Goal: Task Accomplishment & Management: Use online tool/utility

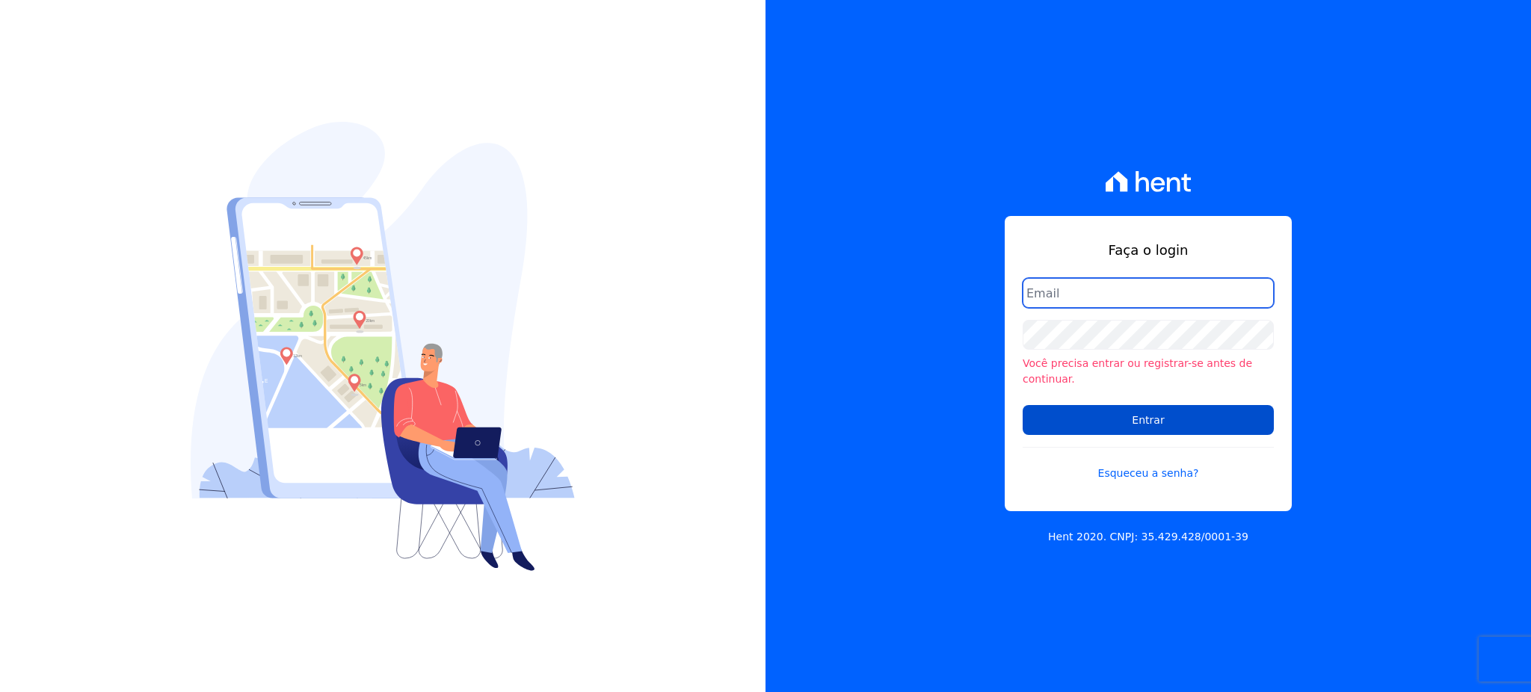
type input "[EMAIL_ADDRESS][PERSON_NAME][DOMAIN_NAME]"
click at [1169, 405] on input "Entrar" at bounding box center [1148, 420] width 251 height 30
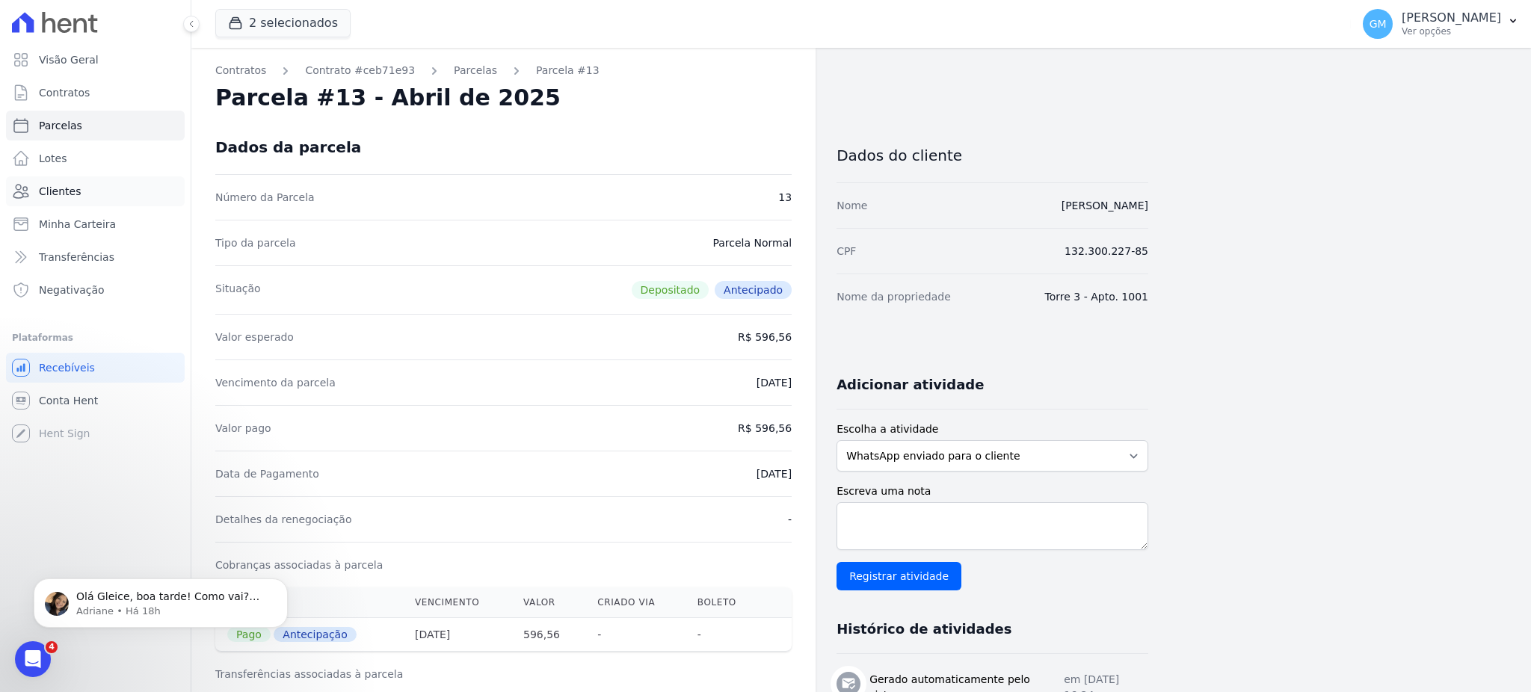
click at [52, 186] on span "Clientes" at bounding box center [60, 191] width 42 height 15
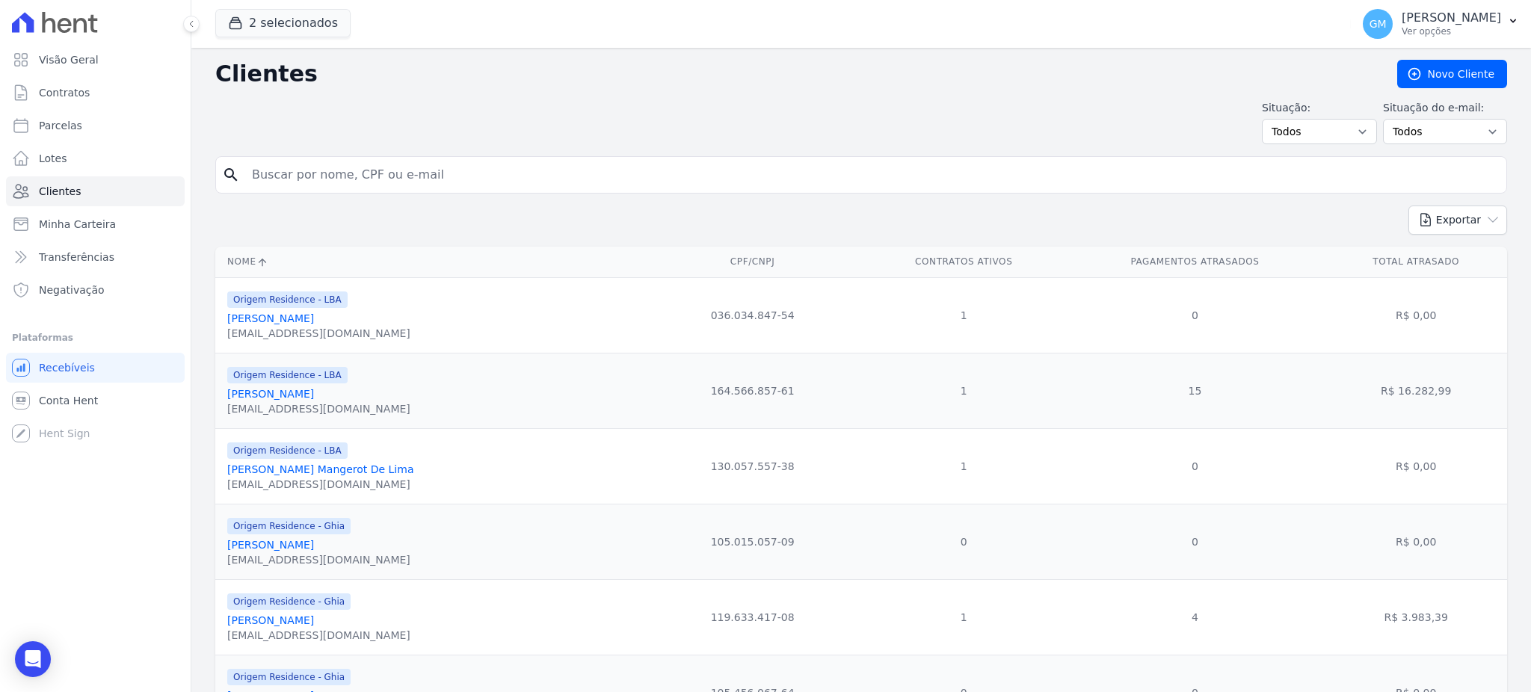
click at [392, 166] on input "search" at bounding box center [872, 175] width 1258 height 30
paste input "[PERSON_NAME] DE ARAÚJO"
type input "[PERSON_NAME] DE ARAÚJO"
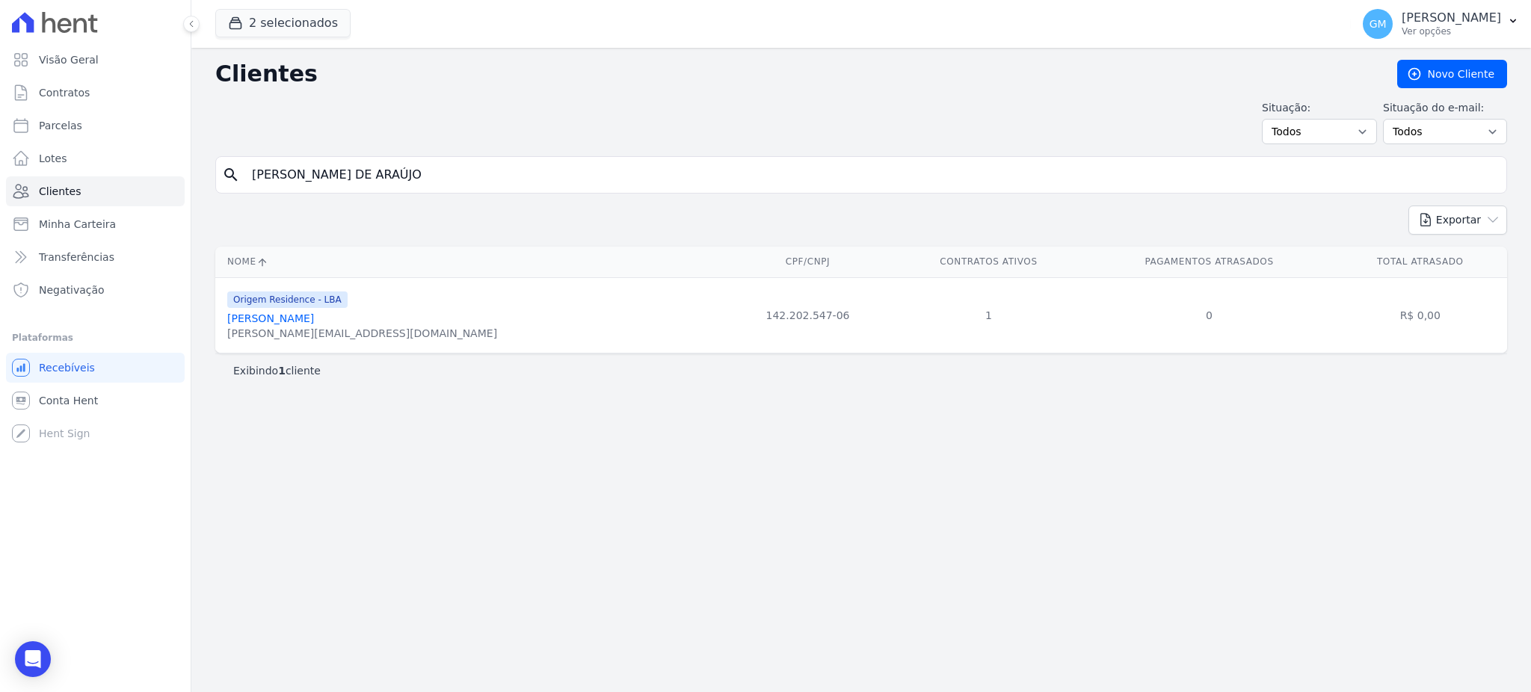
click at [314, 315] on link "[PERSON_NAME]" at bounding box center [270, 319] width 87 height 12
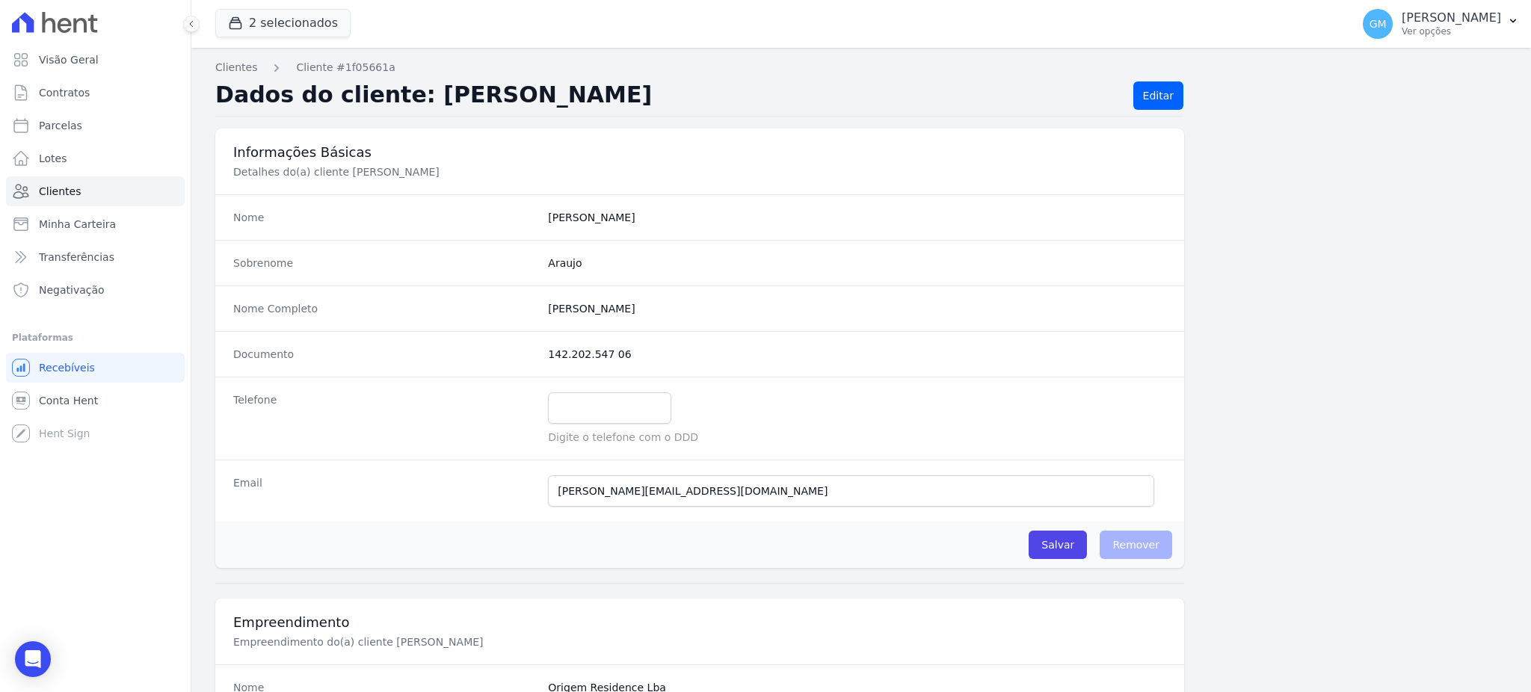
scroll to position [698, 0]
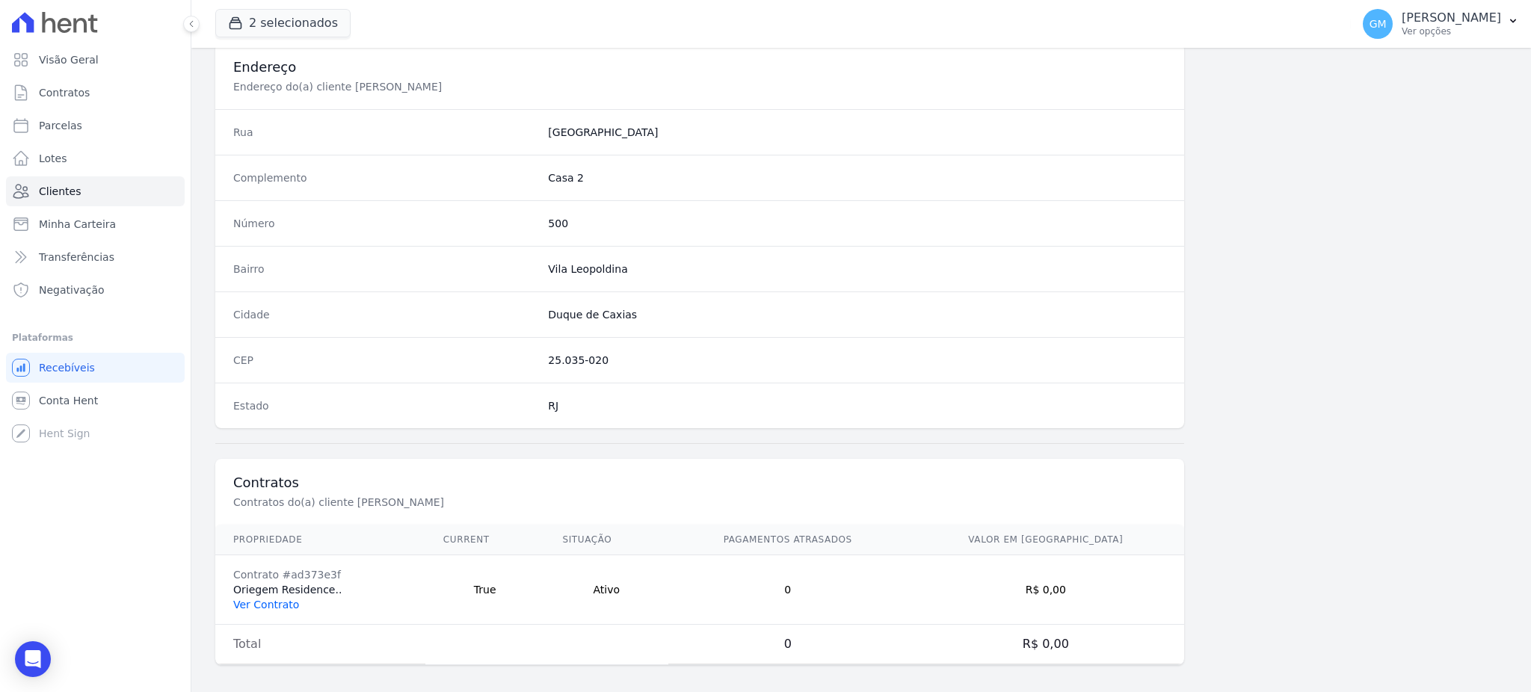
click at [268, 603] on link "Ver Contrato" at bounding box center [266, 605] width 66 height 12
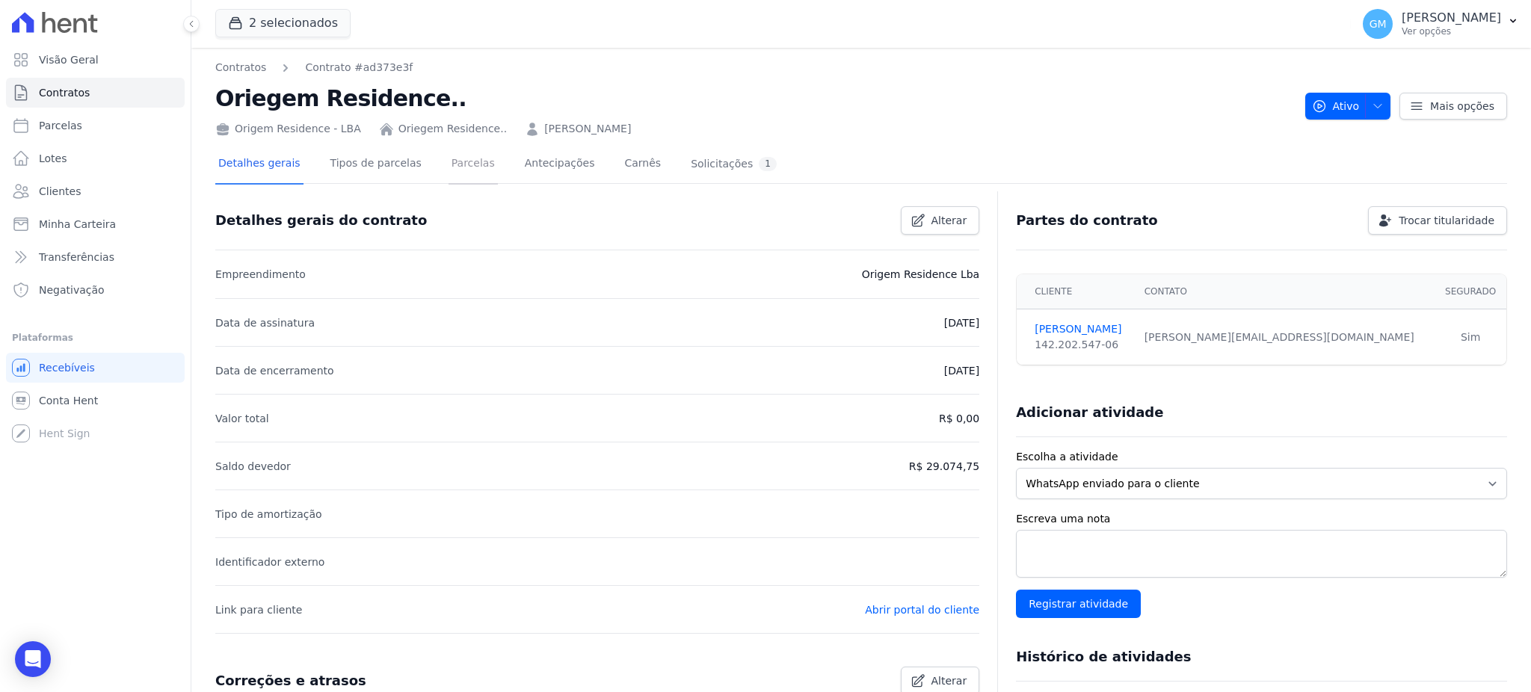
click at [452, 162] on link "Parcelas" at bounding box center [473, 165] width 49 height 40
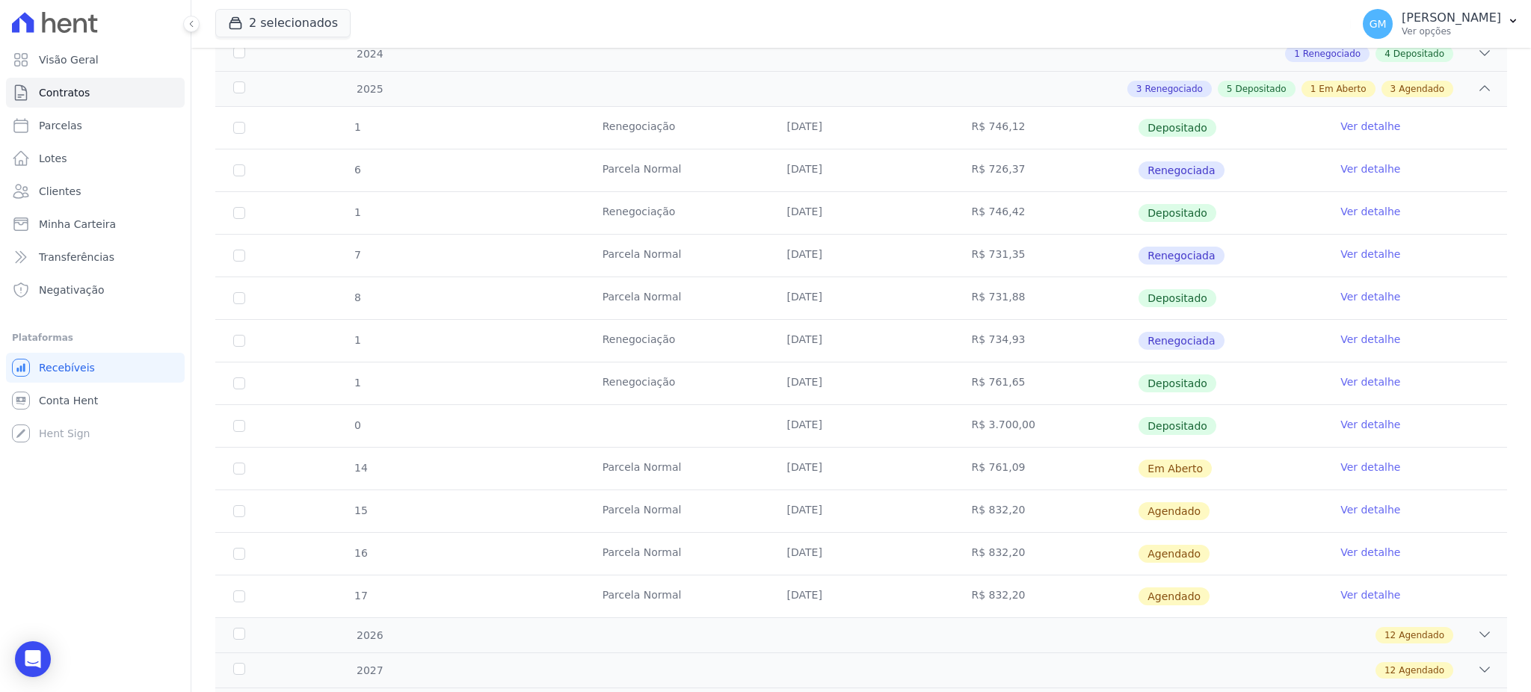
scroll to position [199, 0]
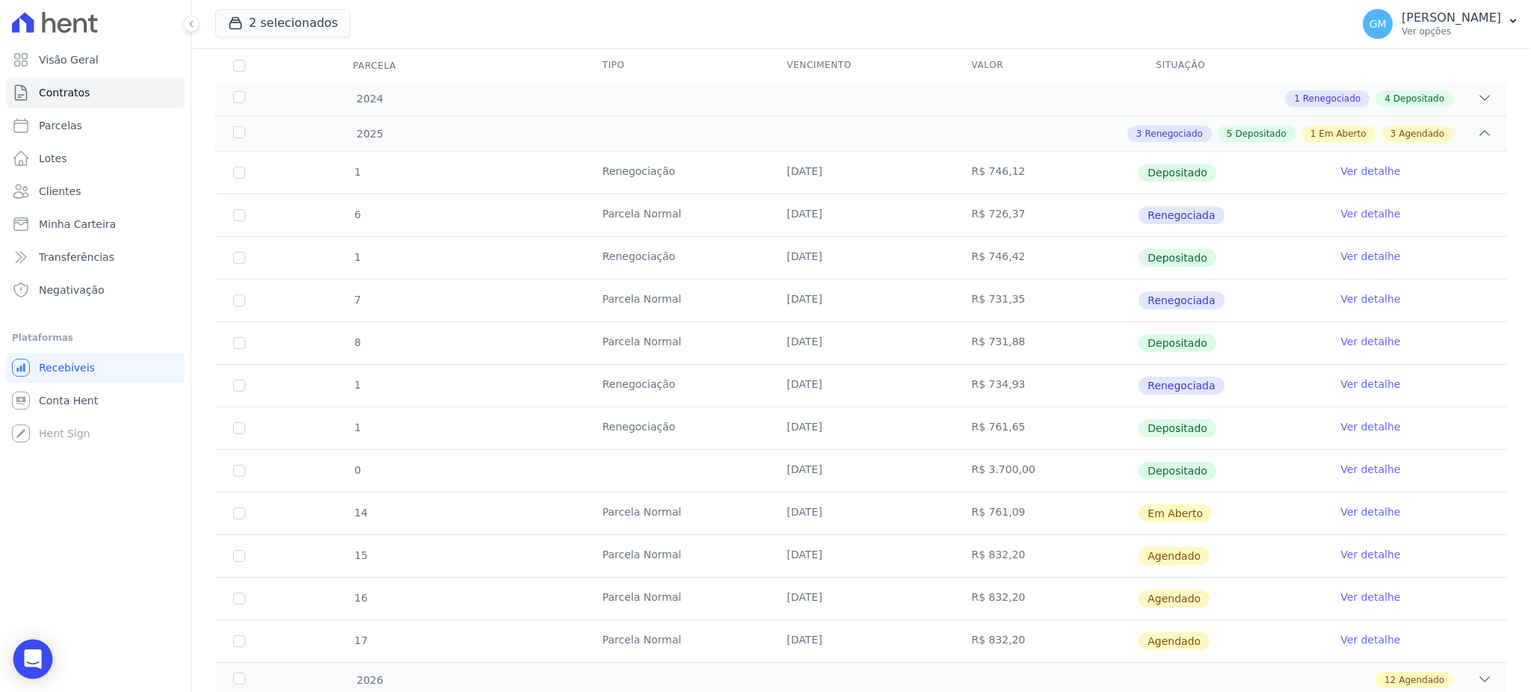
click at [25, 658] on icon "Open Intercom Messenger" at bounding box center [32, 659] width 17 height 19
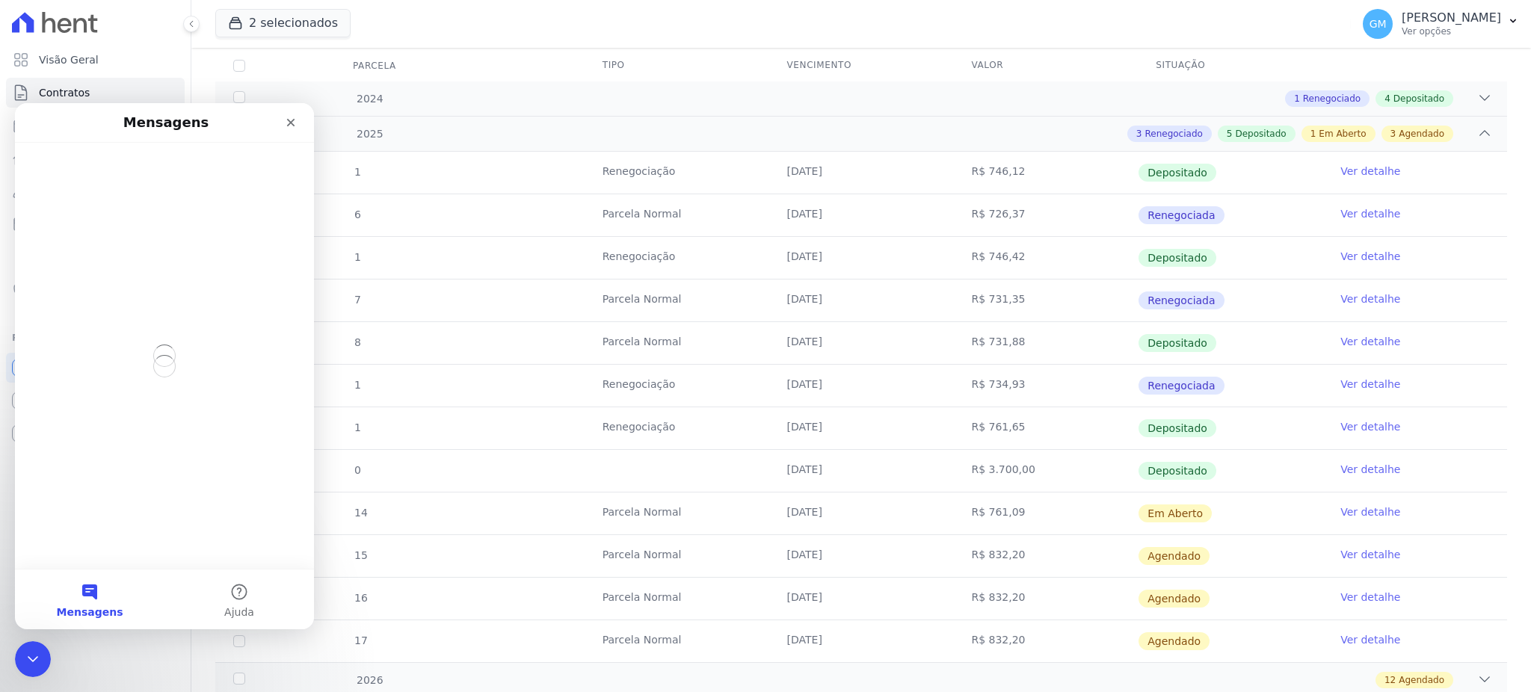
scroll to position [0, 0]
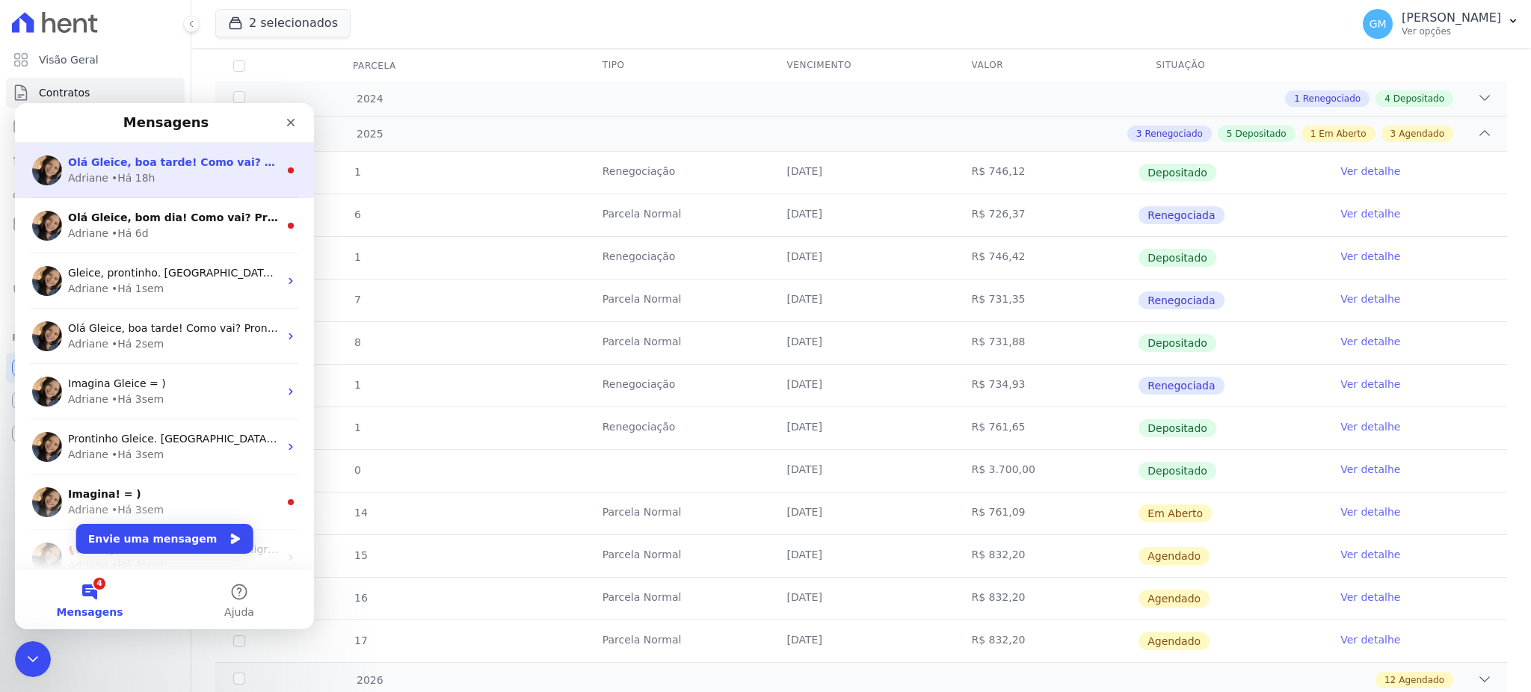
click at [182, 170] on div "Adriane • Há 18h" at bounding box center [173, 178] width 211 height 16
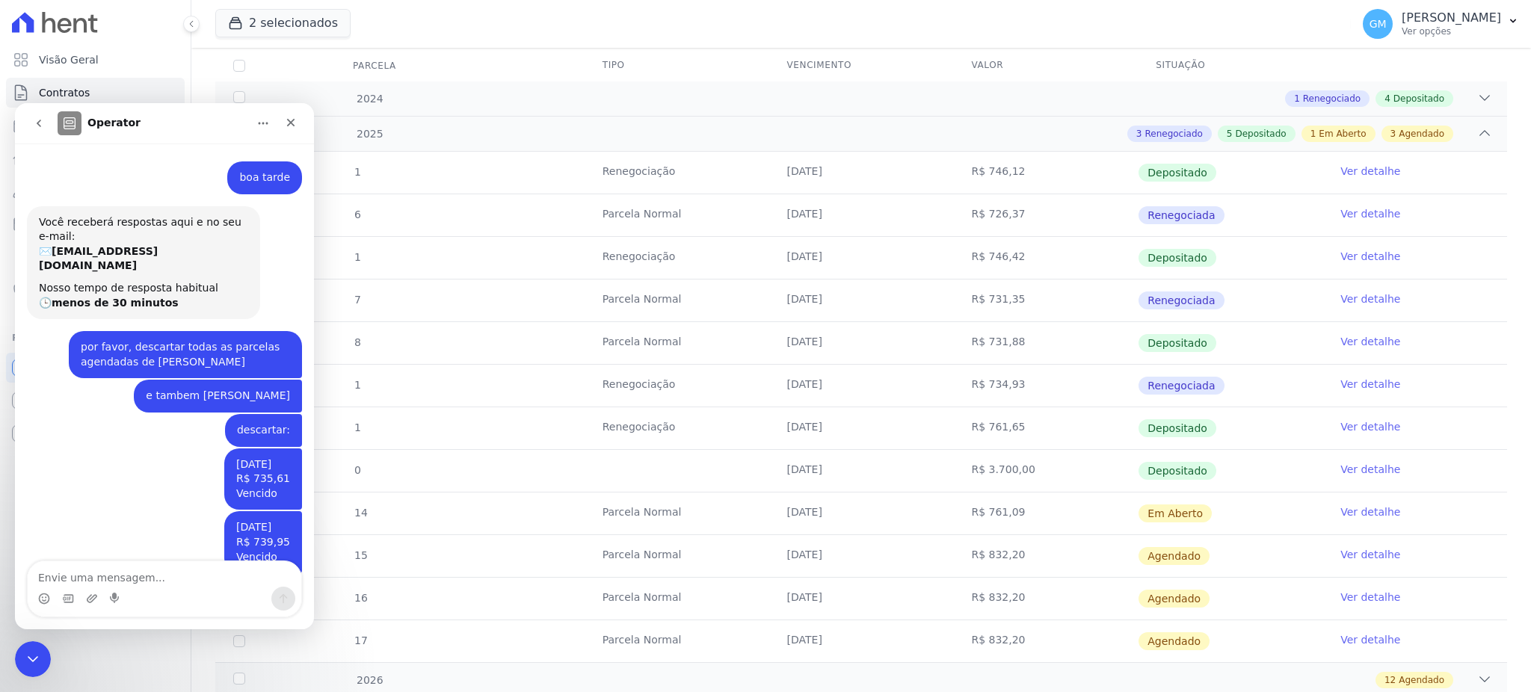
scroll to position [16, 0]
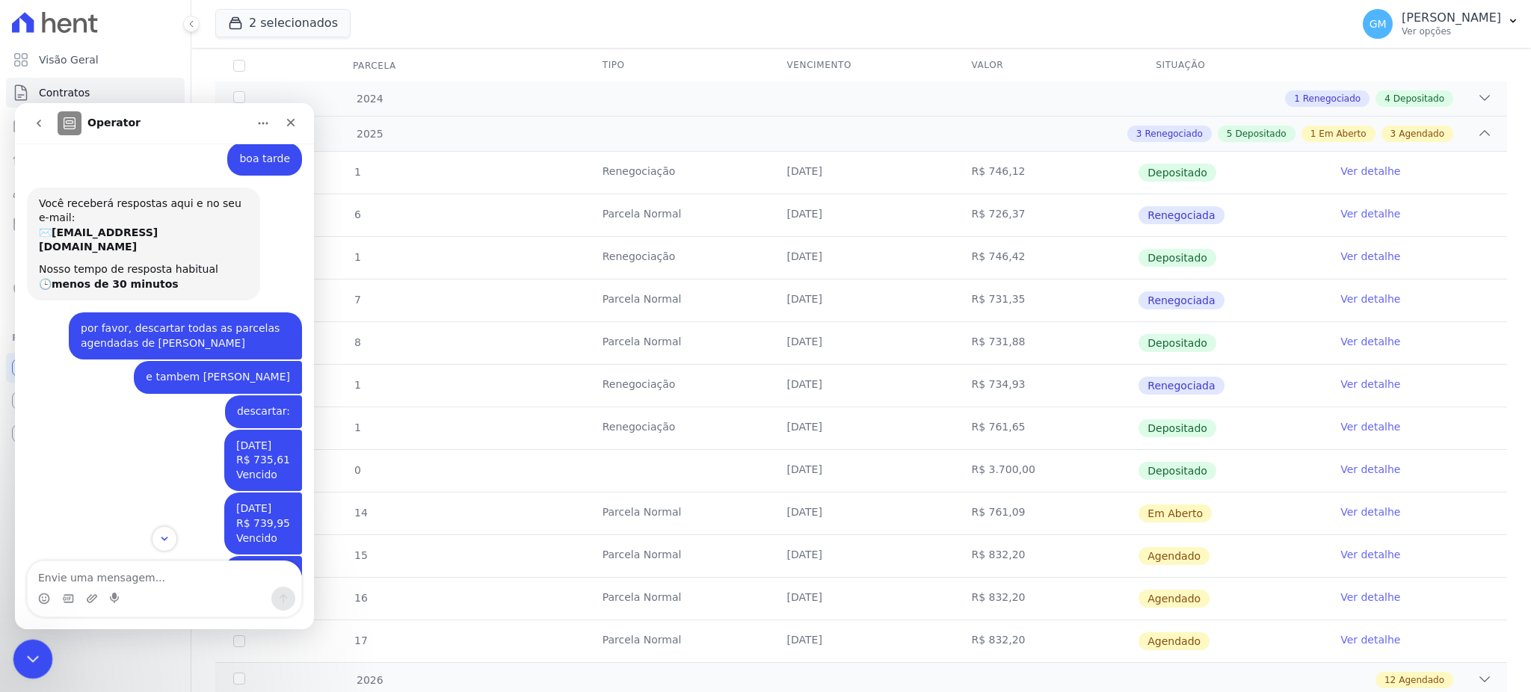
click at [46, 650] on div "Encerramento do Messenger da Intercom" at bounding box center [31, 657] width 36 height 36
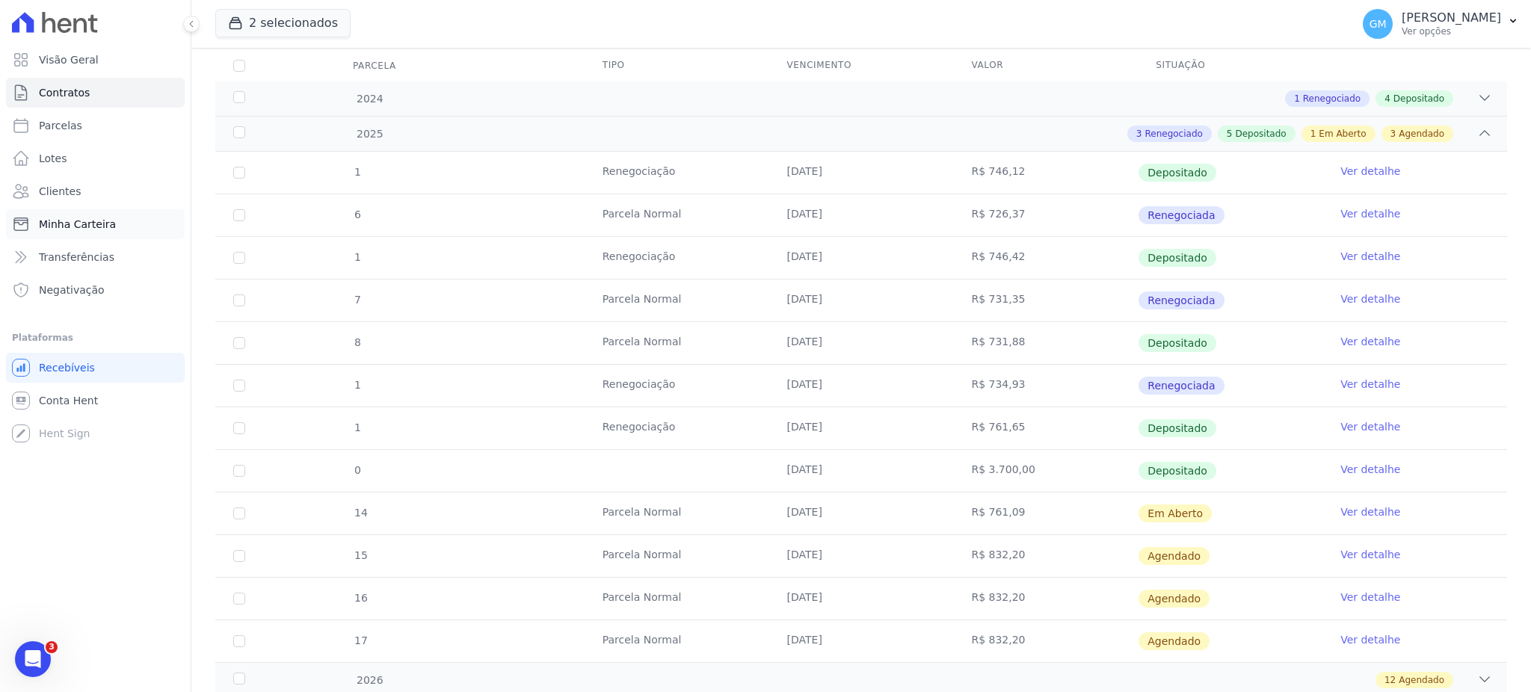
scroll to position [271, 0]
click at [93, 197] on link "Clientes" at bounding box center [95, 191] width 179 height 30
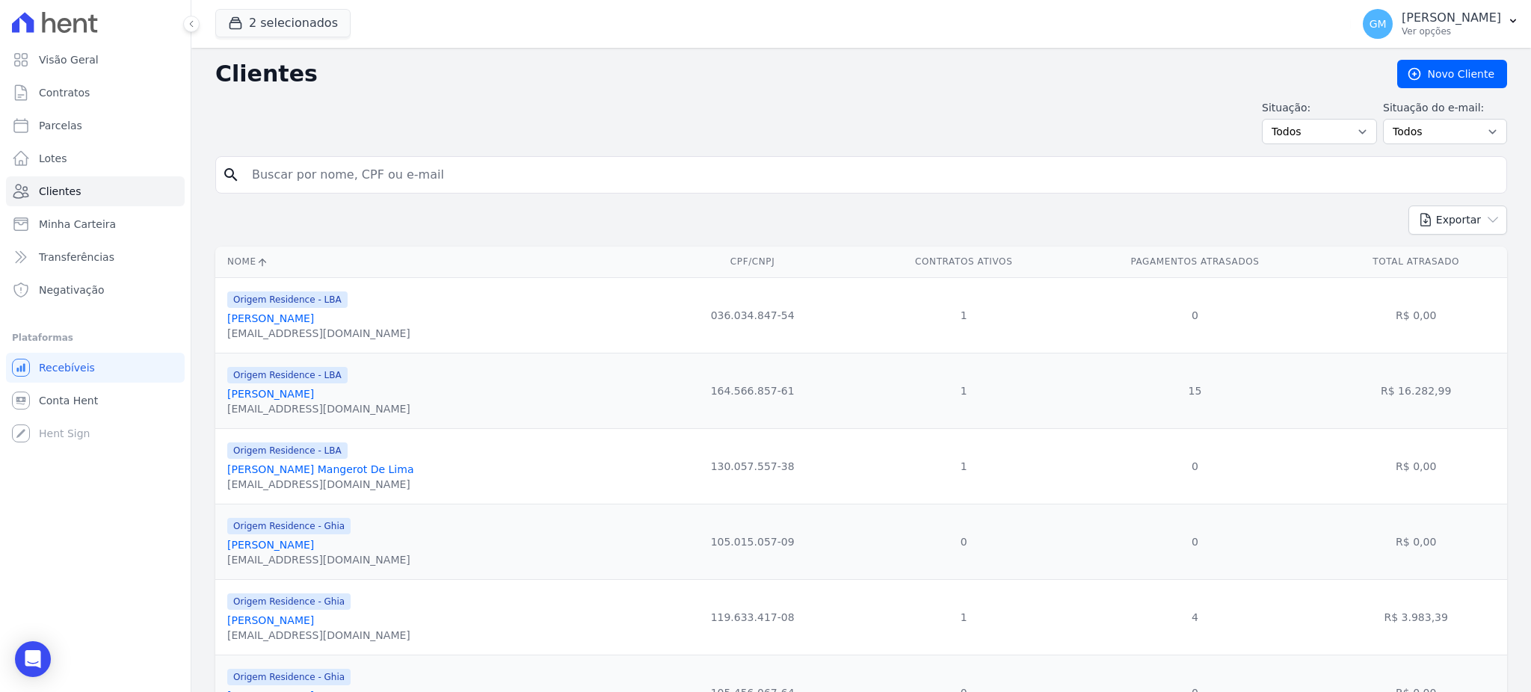
click at [267, 169] on input "search" at bounding box center [872, 175] width 1258 height 30
type input "[PERSON_NAME]"
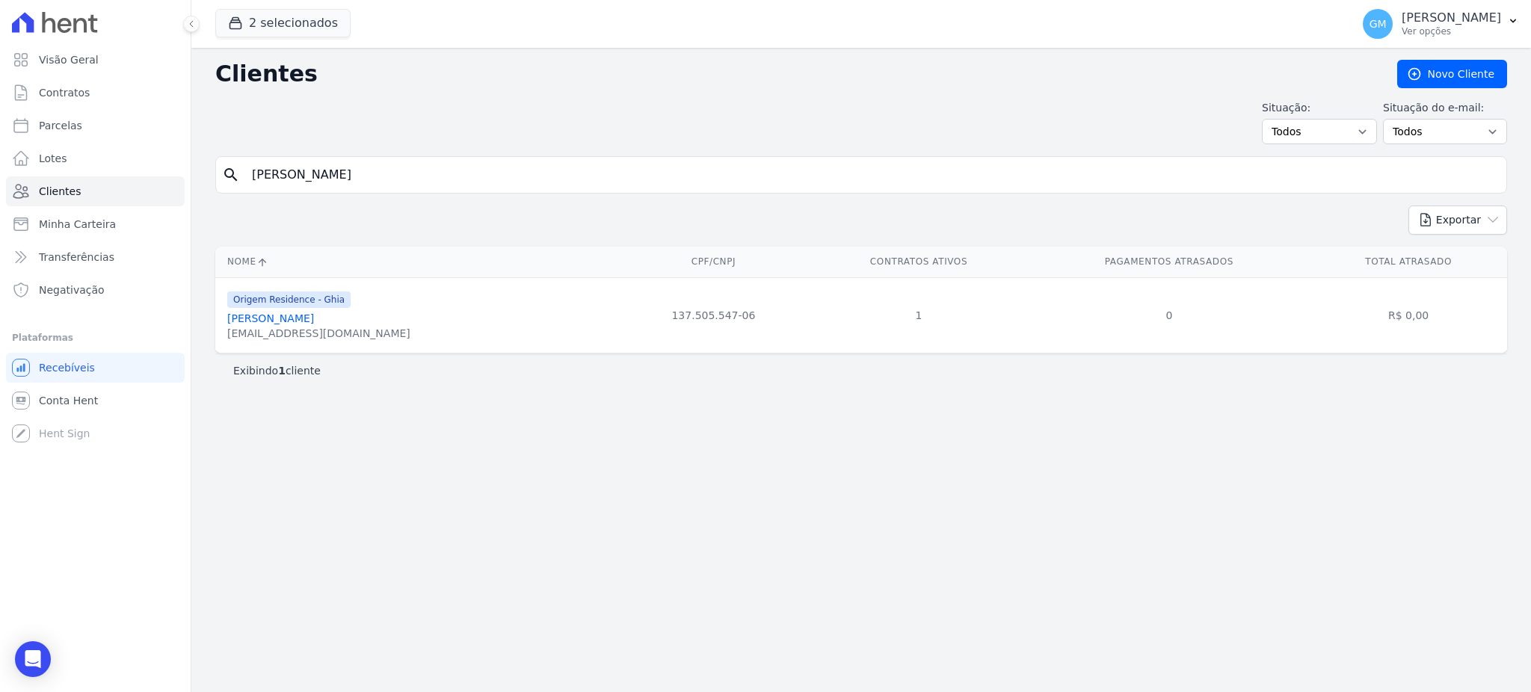
click at [297, 311] on div "Origem Residence - Ghia [PERSON_NAME] [EMAIL_ADDRESS][DOMAIN_NAME]" at bounding box center [318, 315] width 183 height 51
click at [298, 308] on span "Origem Residence - Ghia" at bounding box center [288, 300] width 123 height 16
click at [298, 313] on link "[PERSON_NAME]" at bounding box center [270, 319] width 87 height 12
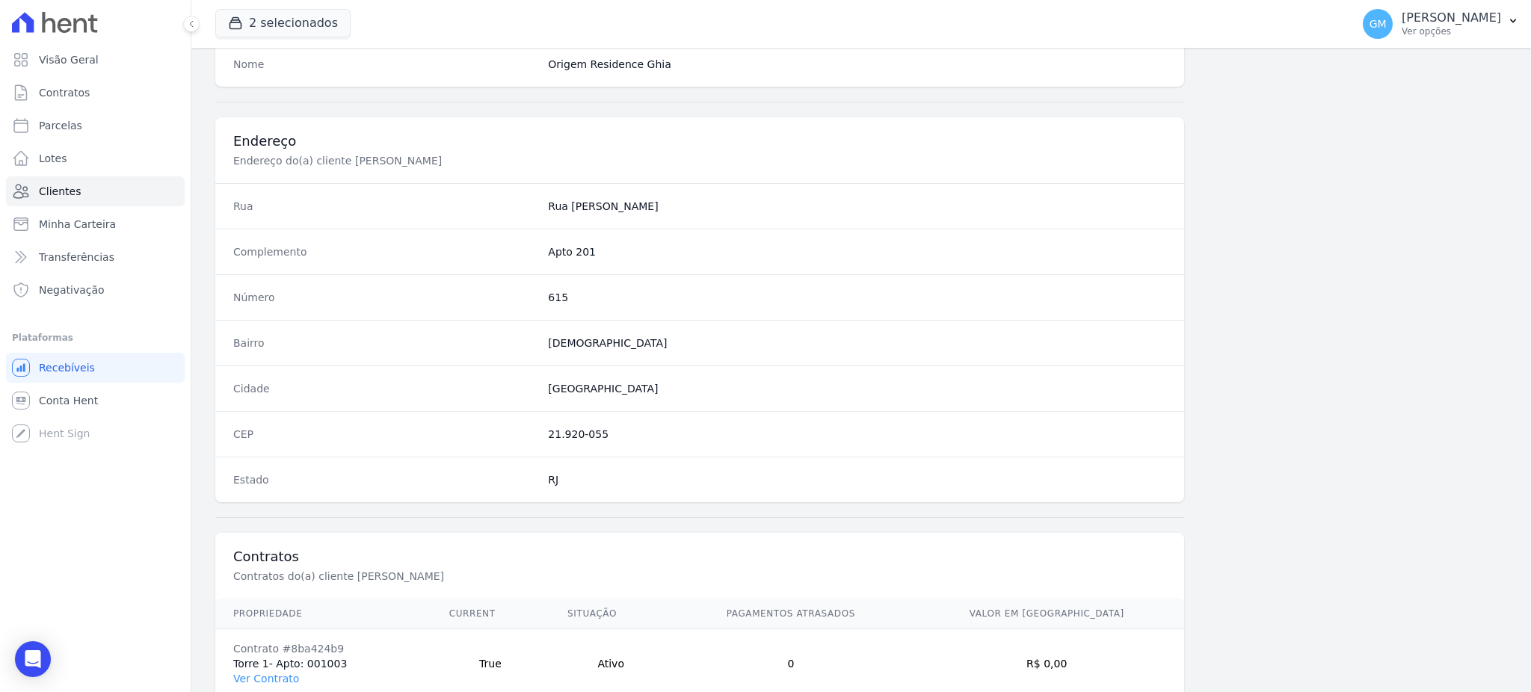
scroll to position [707, 0]
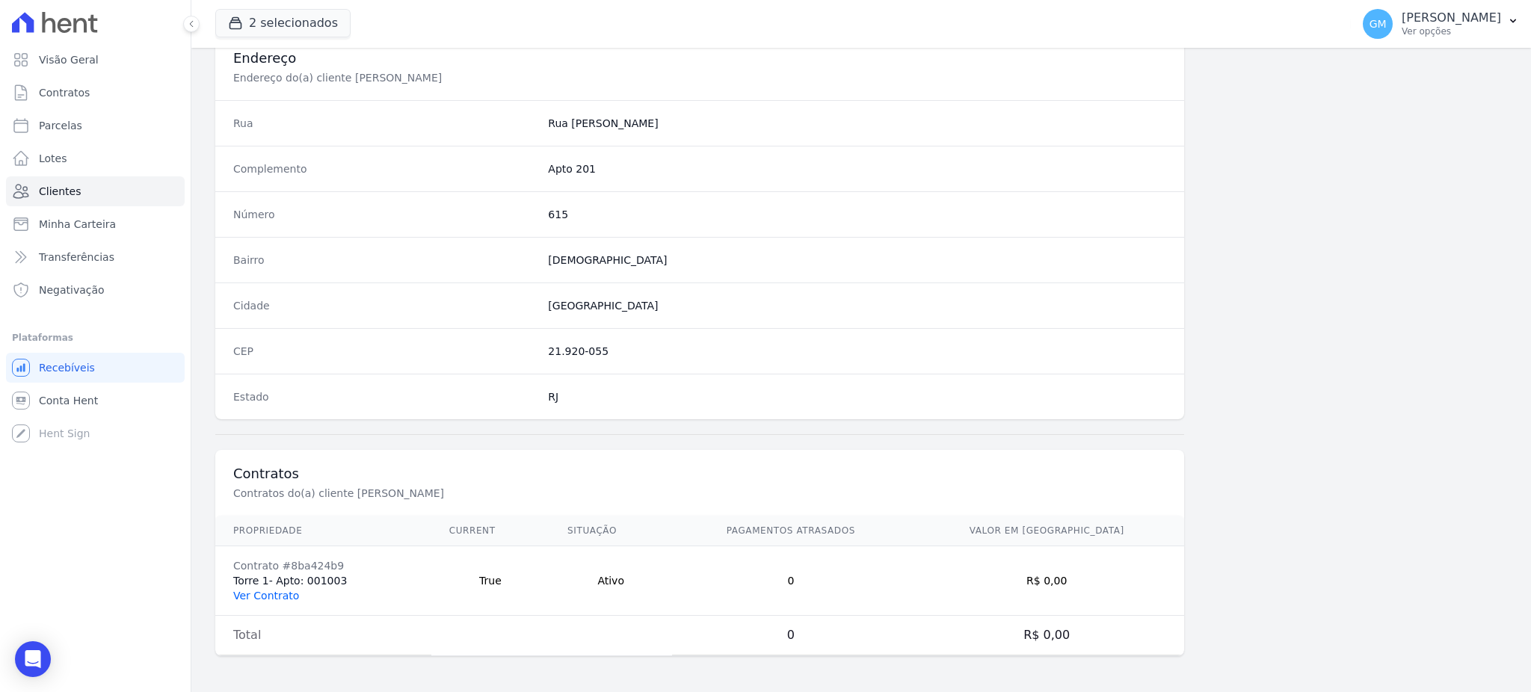
click at [282, 596] on link "Ver Contrato" at bounding box center [266, 596] width 66 height 12
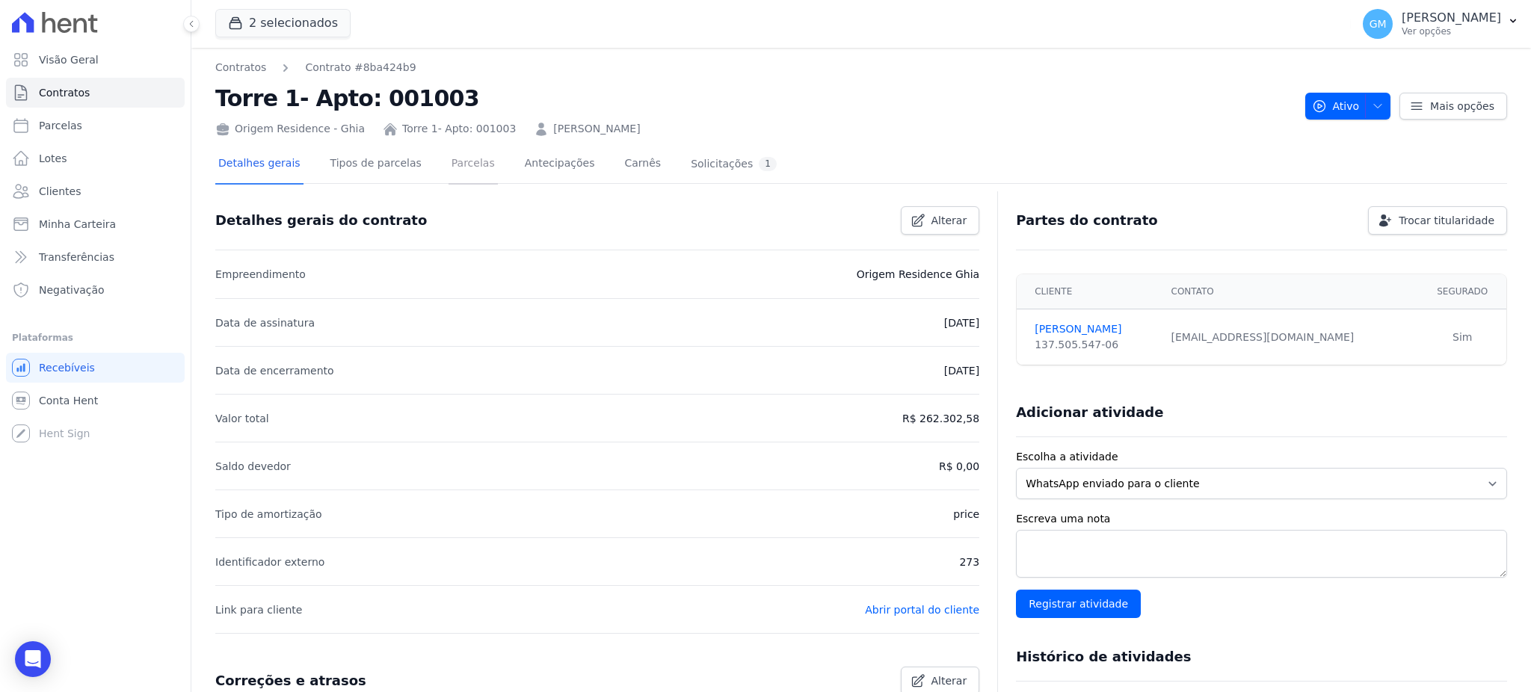
click at [456, 159] on link "Parcelas" at bounding box center [473, 165] width 49 height 40
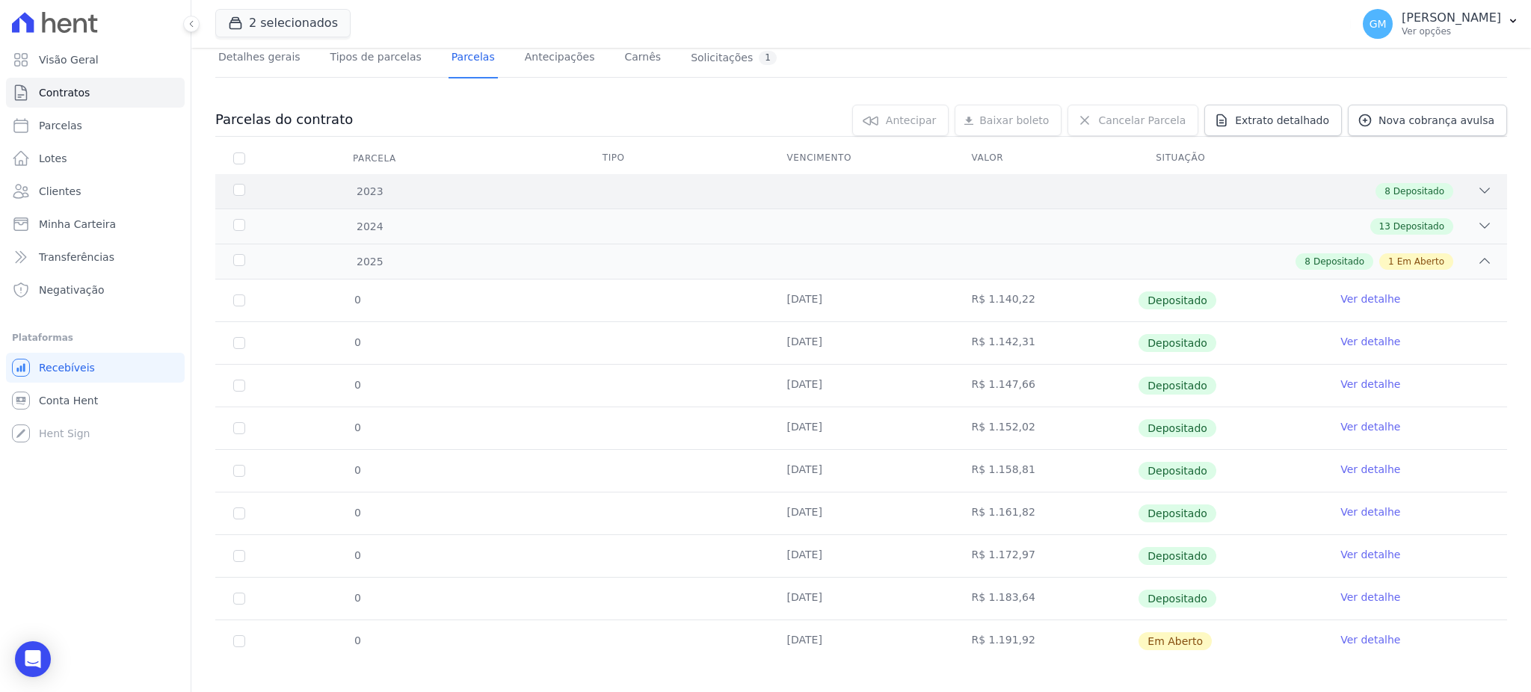
scroll to position [120, 0]
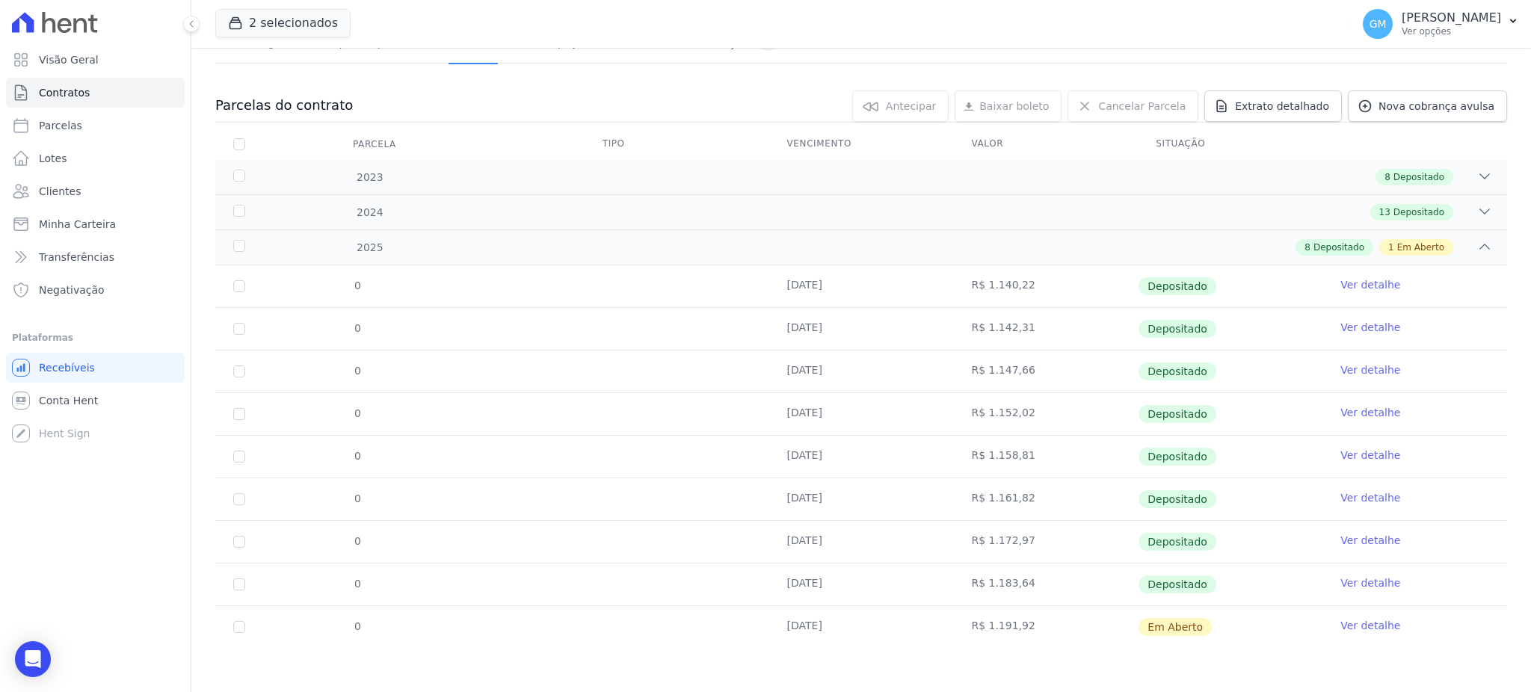
click at [1372, 628] on link "Ver detalhe" at bounding box center [1371, 625] width 60 height 15
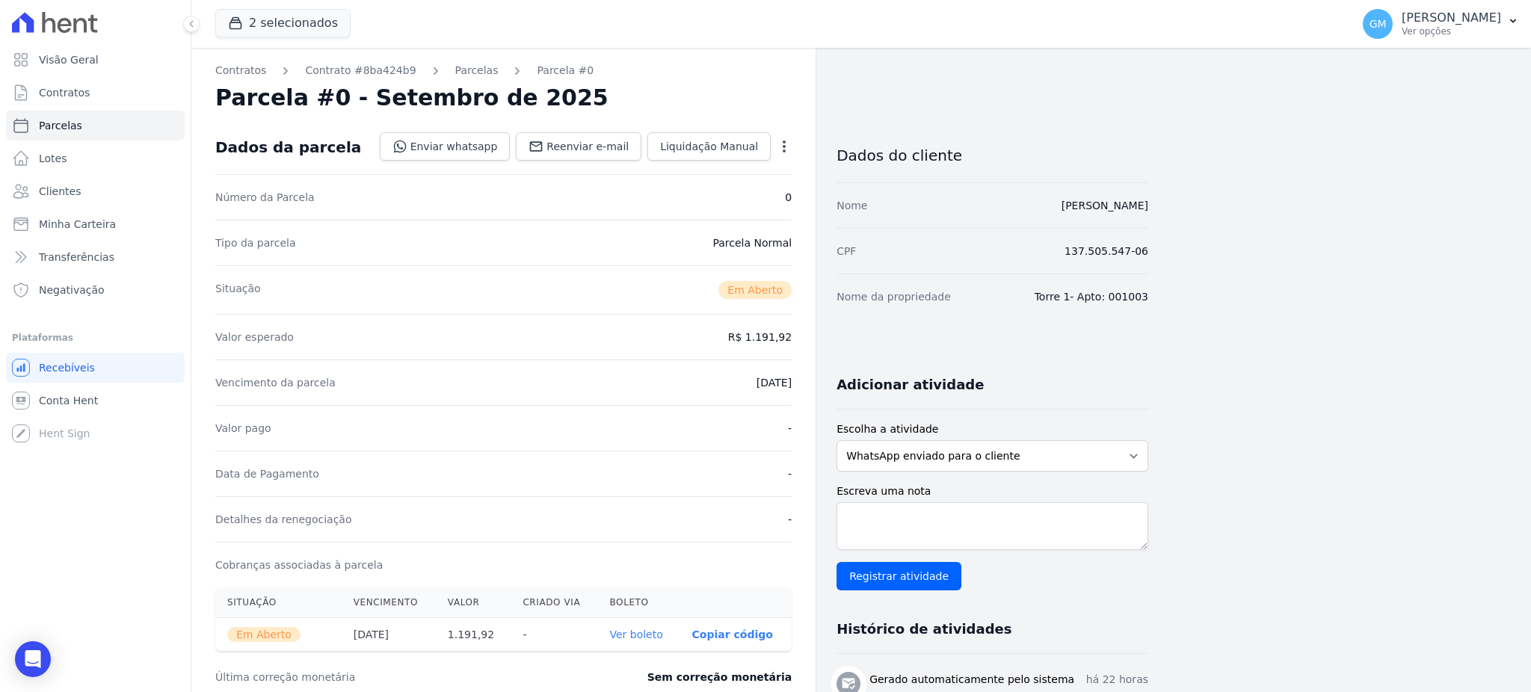
scroll to position [99, 0]
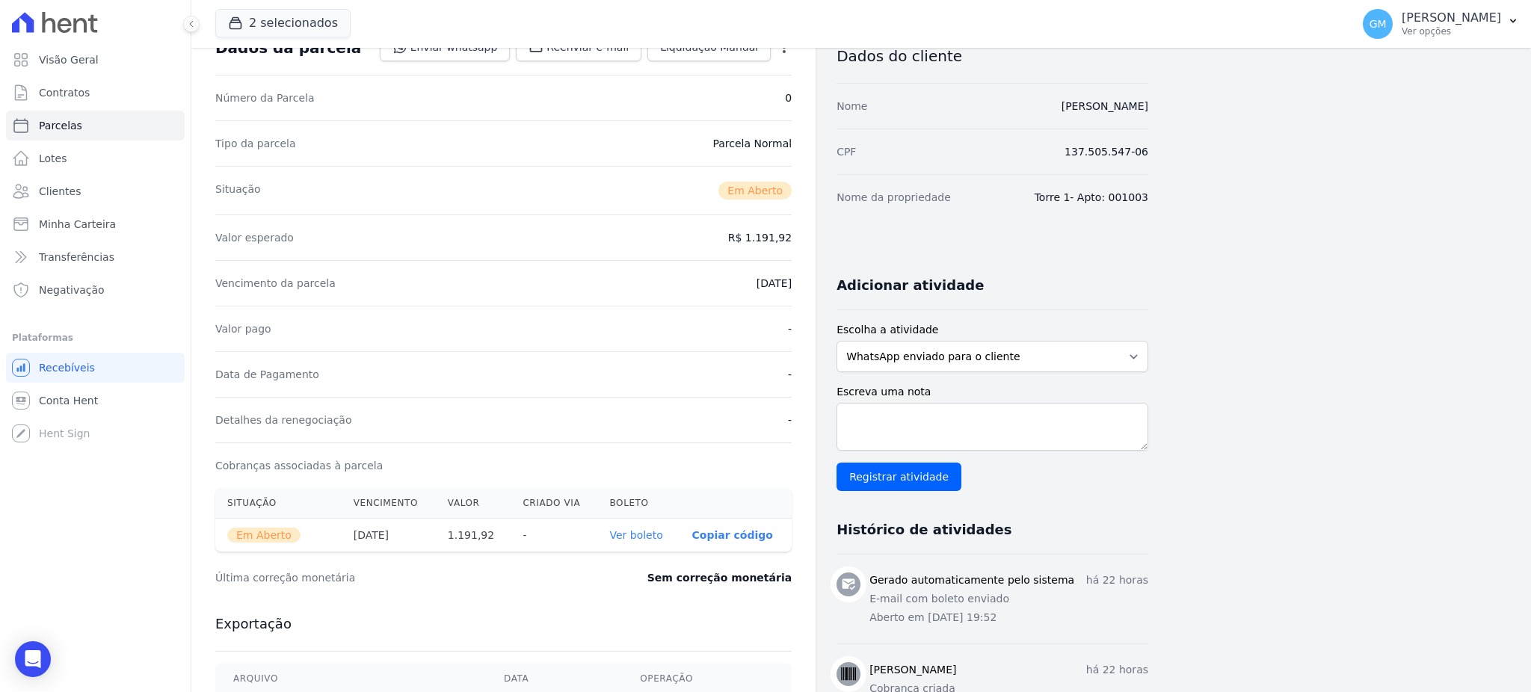
click at [650, 533] on link "Ver boleto" at bounding box center [635, 535] width 53 height 12
click at [43, 191] on span "Clientes" at bounding box center [60, 191] width 42 height 15
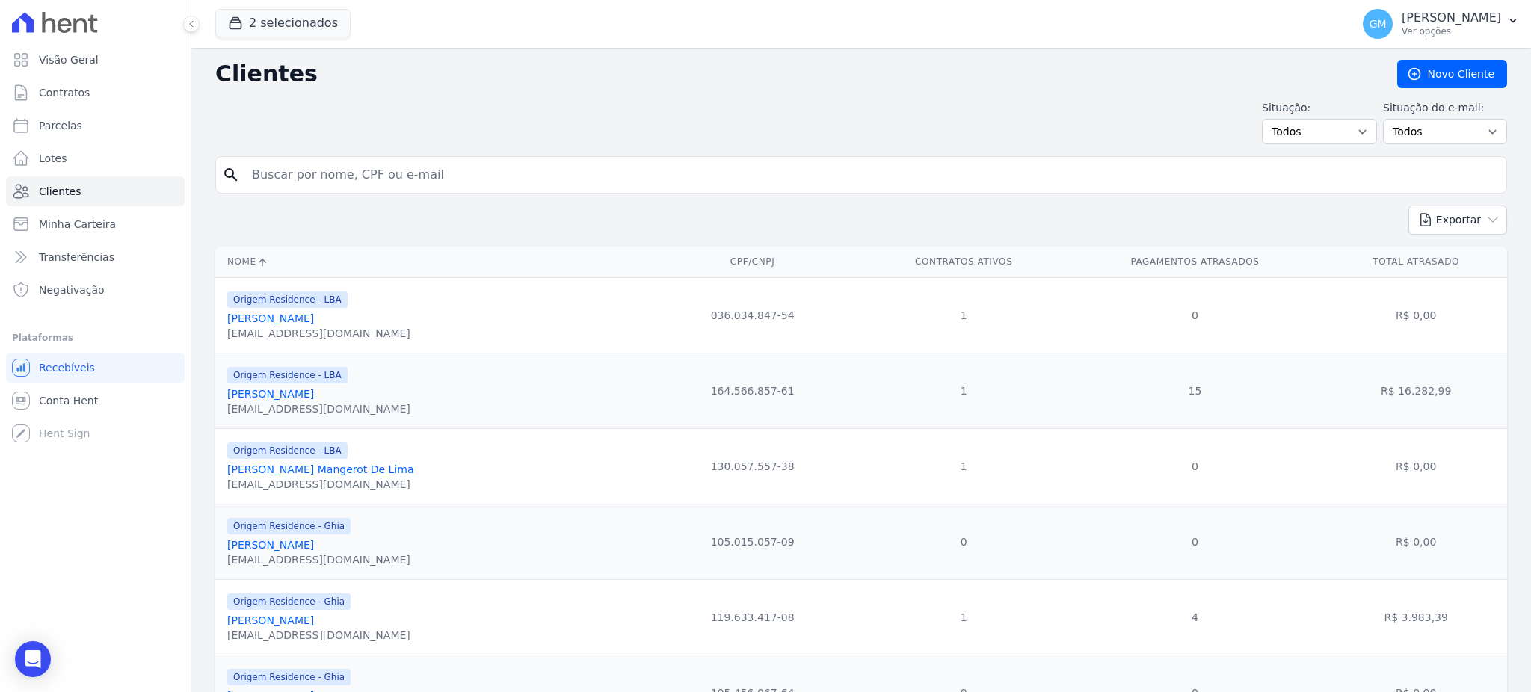
click at [343, 186] on input "search" at bounding box center [872, 175] width 1258 height 30
paste input "MAYCON DOS SANTOS DE SOUZA"
type input "MAYCON DOS SANTOS DE SOUZA"
click at [282, 21] on button "2 selecionados" at bounding box center [282, 23] width 135 height 28
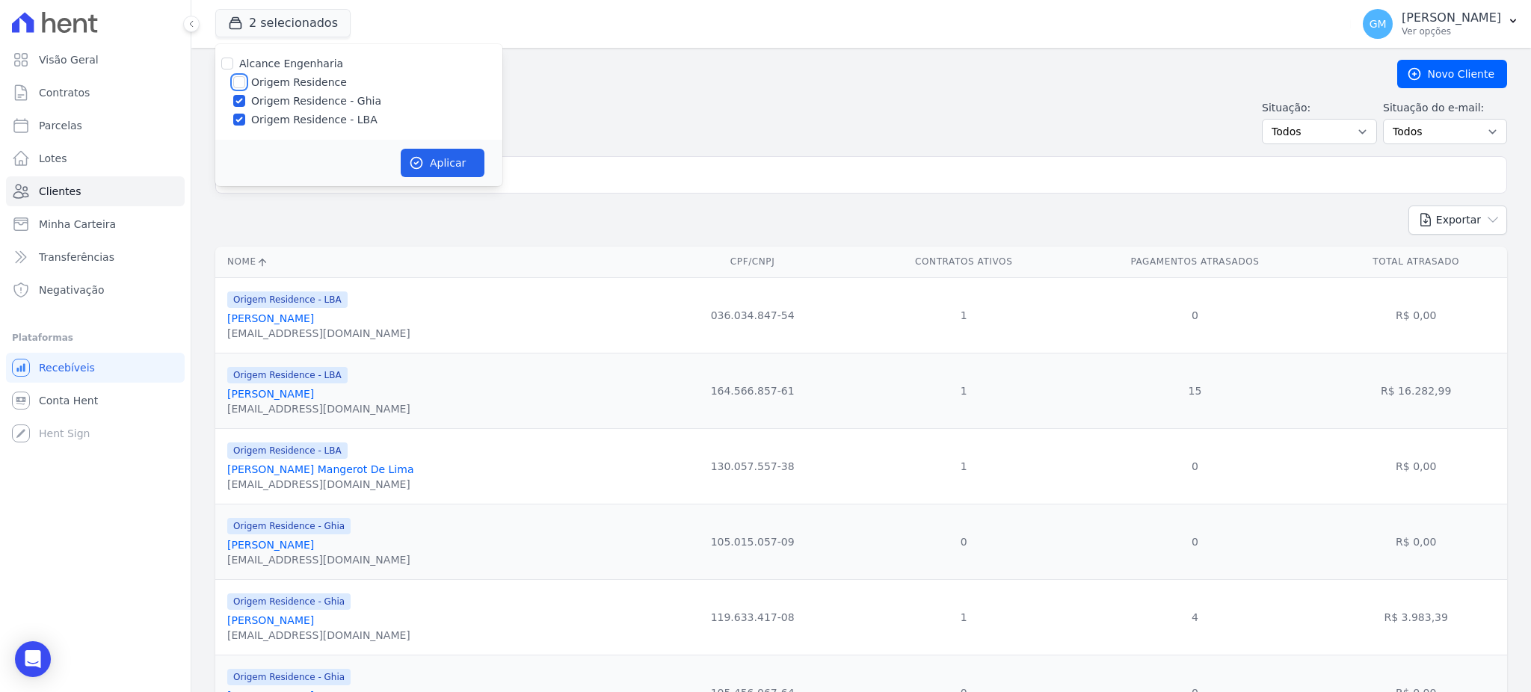
click at [240, 85] on input "Origem Residence" at bounding box center [239, 82] width 12 height 12
checkbox input "true"
click at [448, 163] on button "Aplicar" at bounding box center [443, 163] width 84 height 28
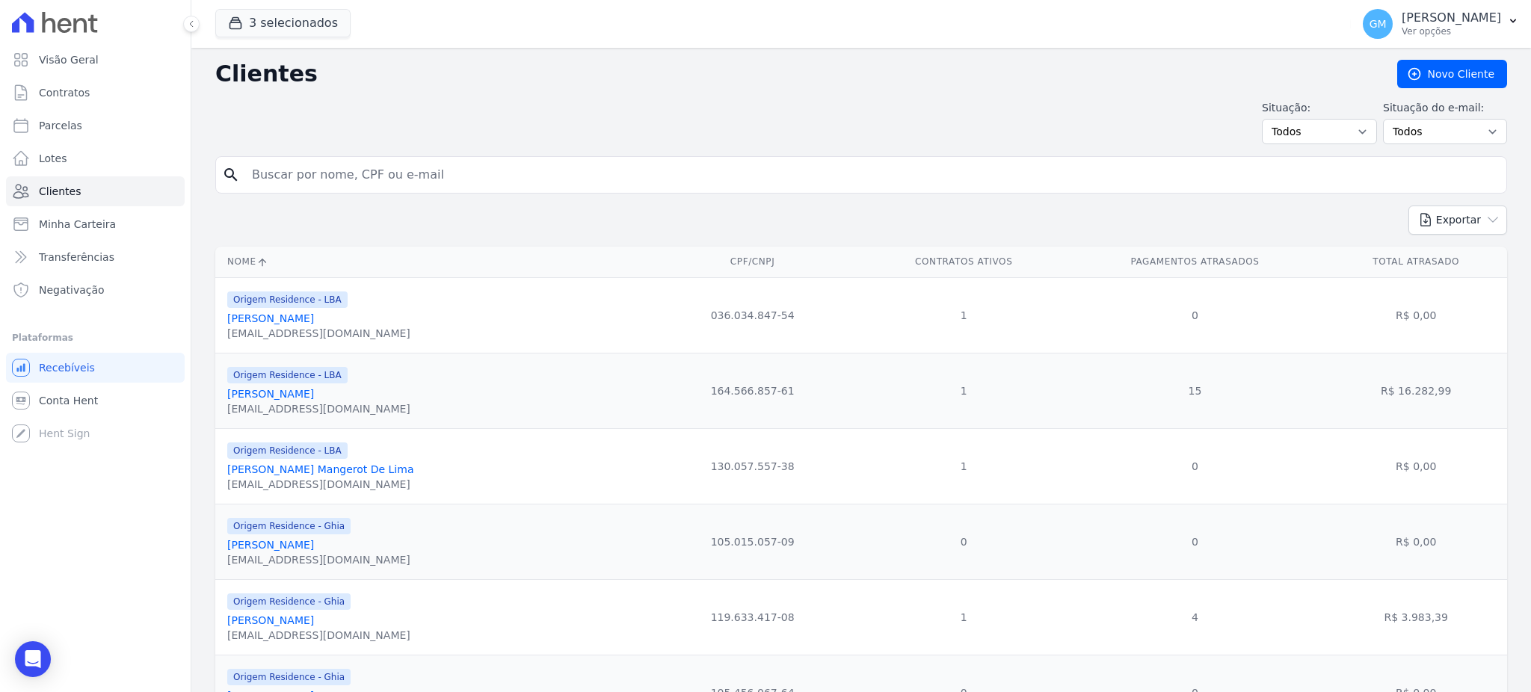
click at [326, 174] on input "search" at bounding box center [872, 175] width 1258 height 30
paste input "FATURAMENTO RGBH ADVOGADOS ||"
type input "FATURAMENTO RGBH ADVOGADOS ||"
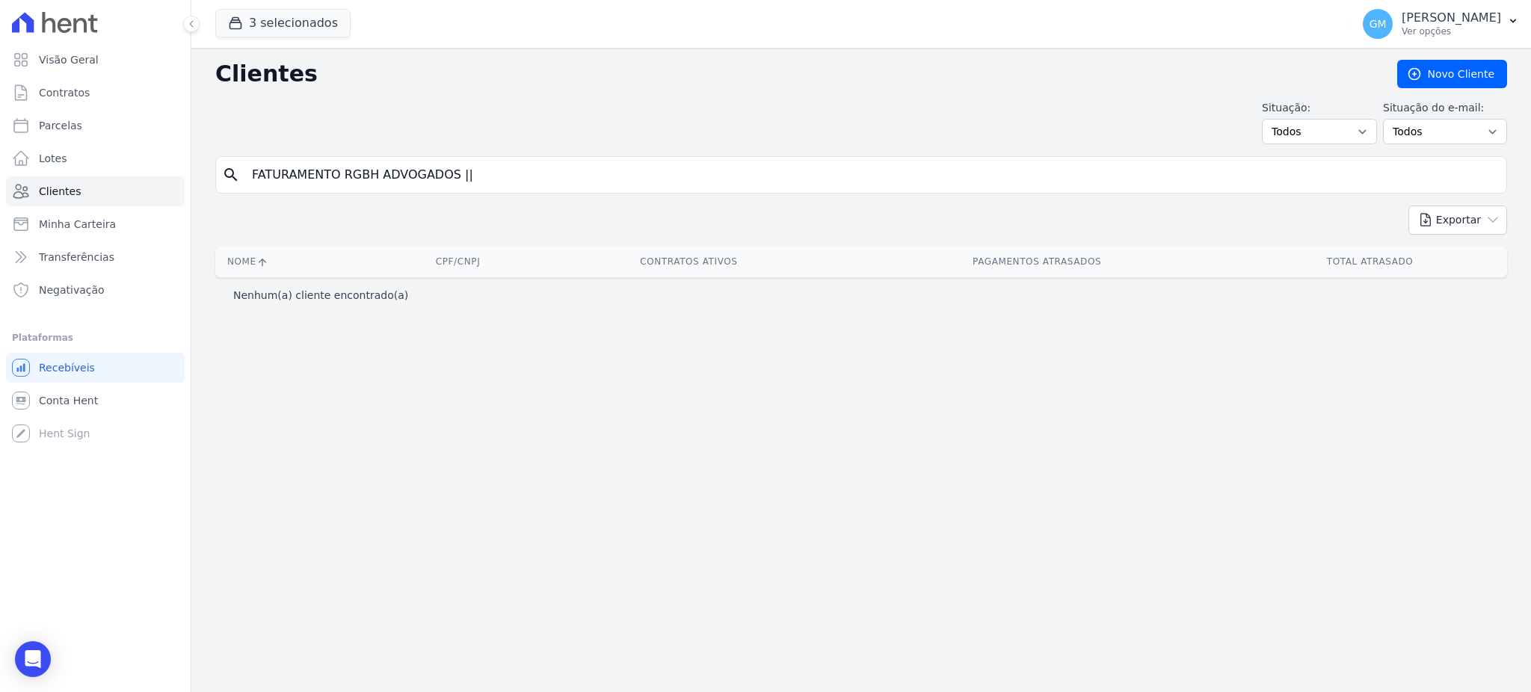
drag, startPoint x: 480, startPoint y: 172, endPoint x: 246, endPoint y: 187, distance: 234.5
click at [246, 187] on input "FATURAMENTO RGBH ADVOGADOS ||" at bounding box center [872, 175] width 1258 height 30
click at [361, 176] on input "search" at bounding box center [872, 175] width 1258 height 30
click at [357, 166] on input "search" at bounding box center [872, 175] width 1258 height 30
paste input "Olá Andressa, tudo bem? Verifiquei e não temos nenhum documento de distrato ref…"
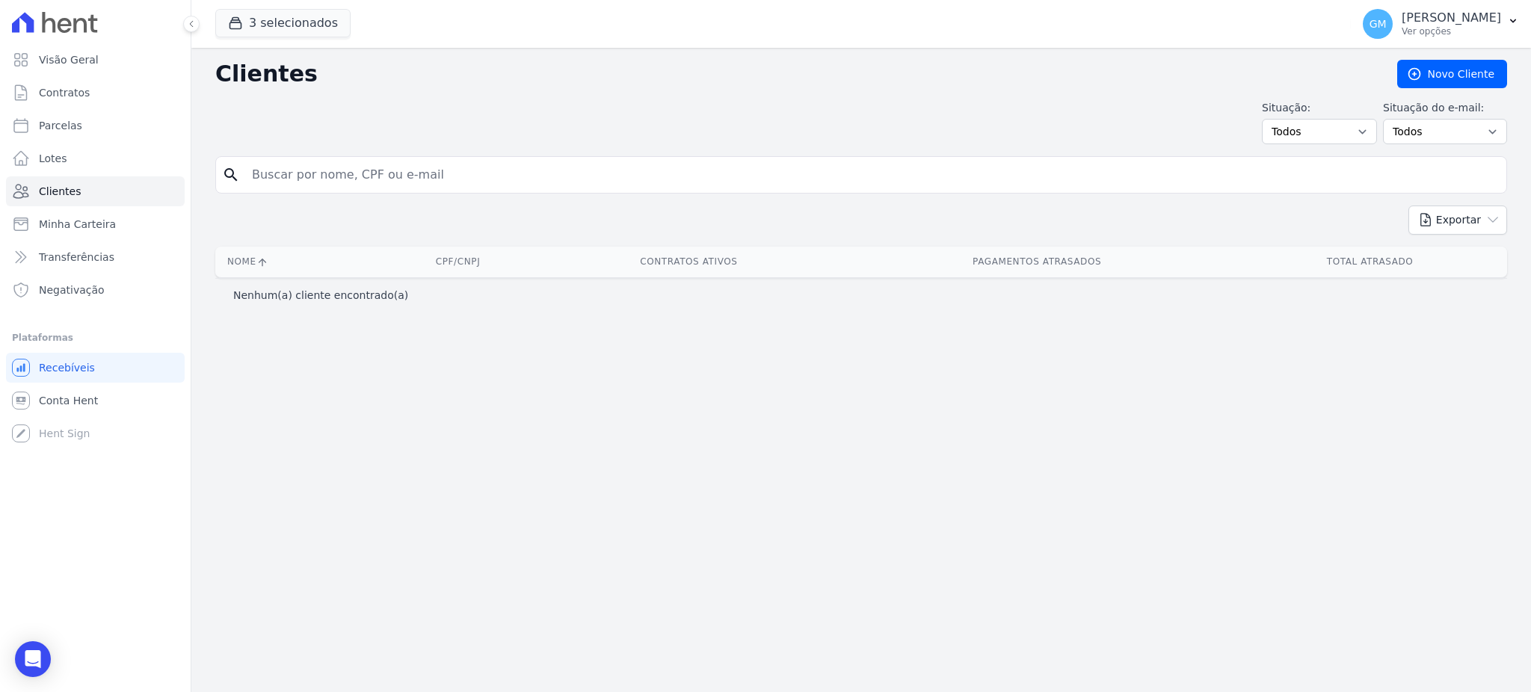
type input "Olá Andressa, tudo bem? Verifiquei e não temos nenhum documento de distrato ref…"
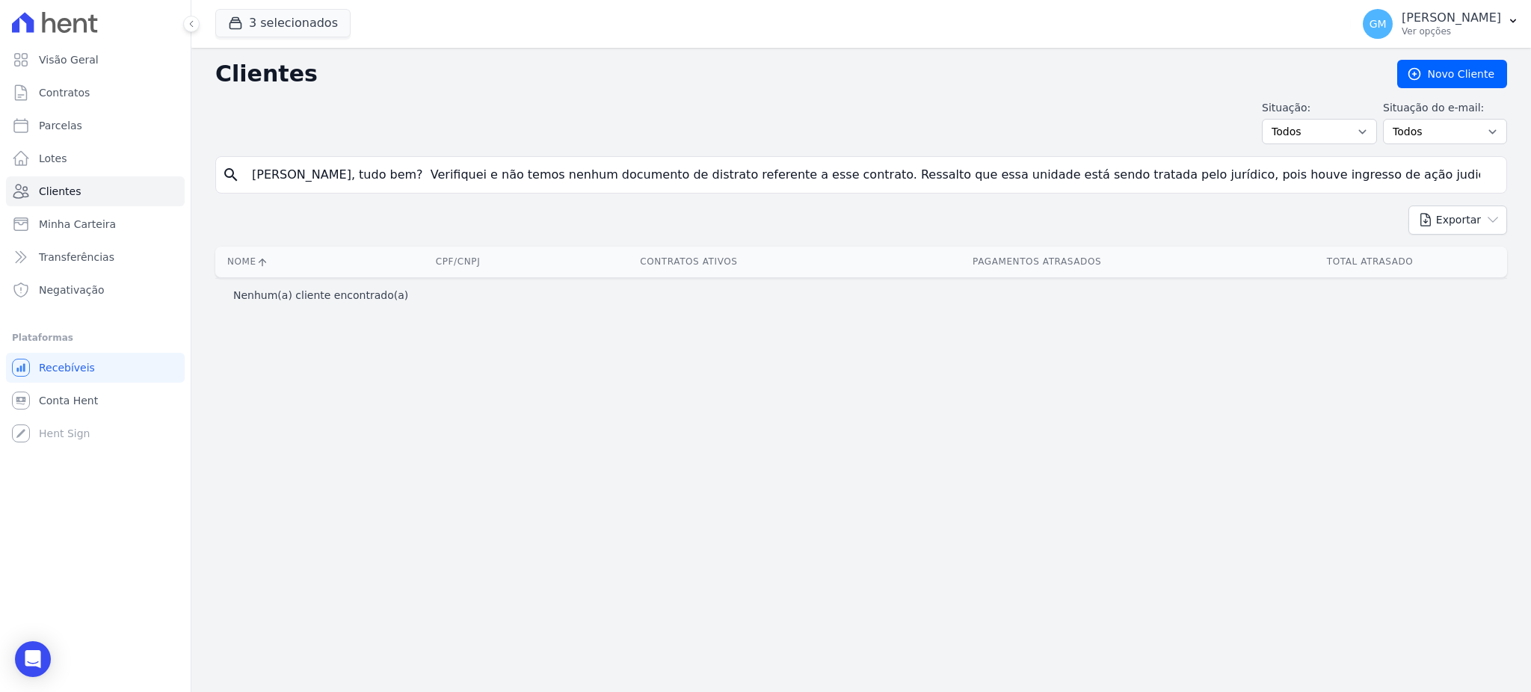
click at [1489, 171] on input "Olá Andressa, tudo bem? Verifiquei e não temos nenhum documento de distrato ref…" at bounding box center [872, 175] width 1258 height 30
click at [1481, 173] on input "Olá Andressa, tudo bem? Verifiquei e não temos nenhum documento de distrato ref…" at bounding box center [872, 175] width 1258 height 30
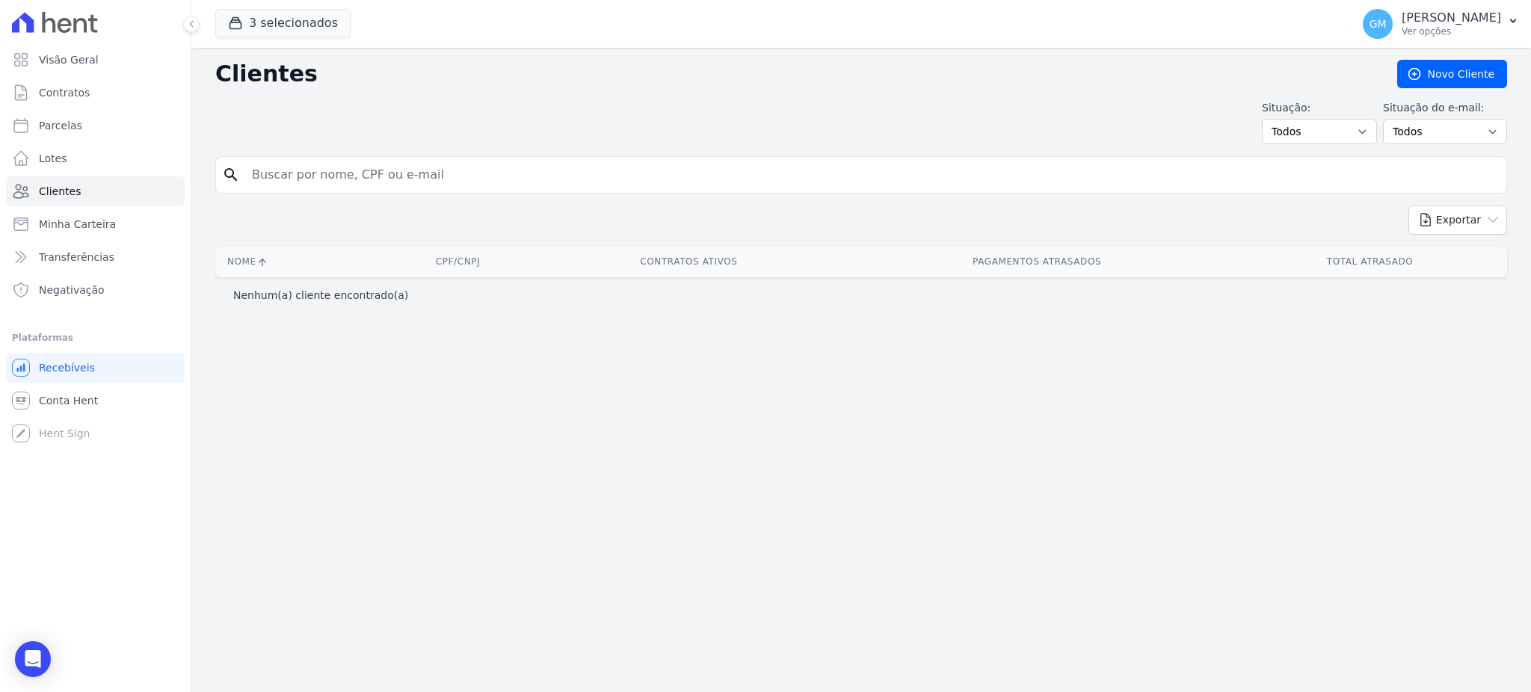
click at [419, 173] on input "search" at bounding box center [872, 175] width 1258 height 30
paste input "Olá Andressa, tudo bem? Verifiquei e não temos nenhum documento de distrato ref…"
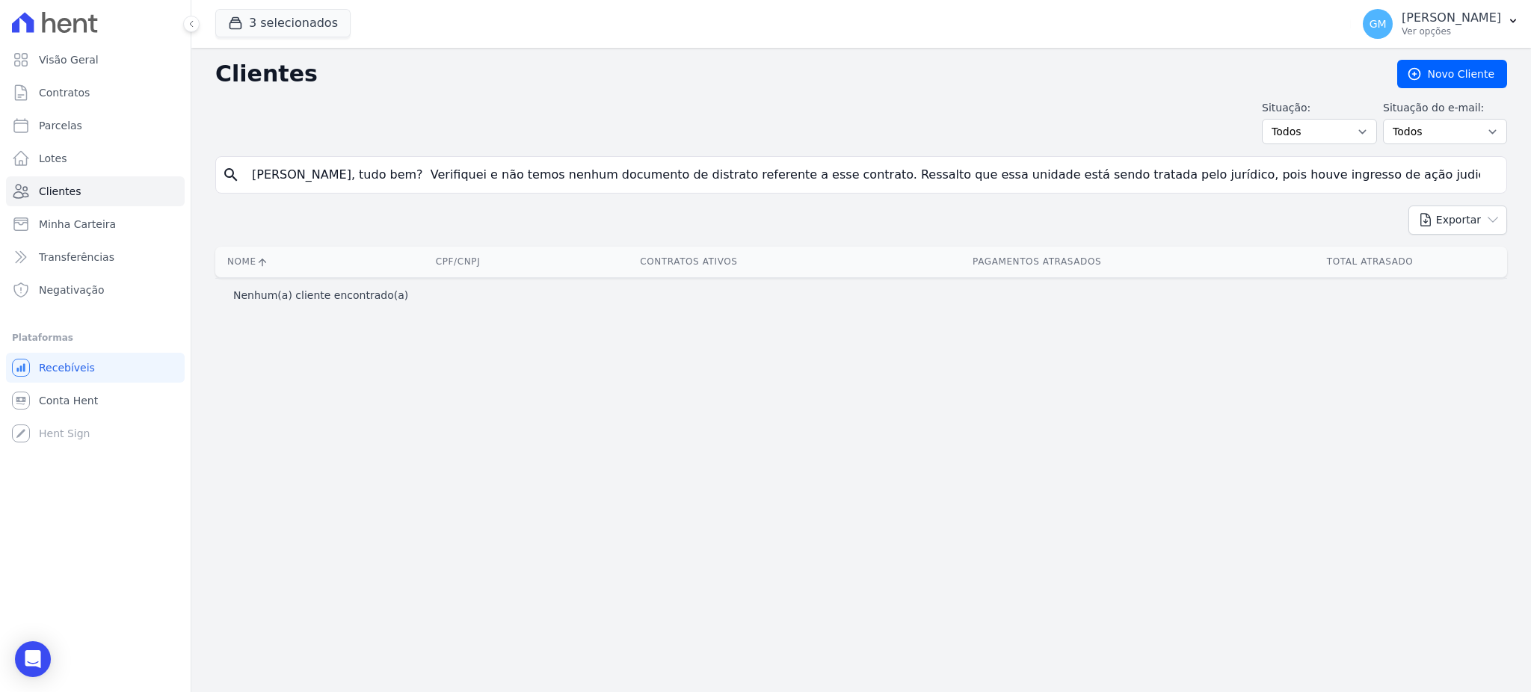
click at [1489, 169] on input "Olá Andressa, tudo bem? Verifiquei e não temos nenhum documento de distrato ref…" at bounding box center [872, 175] width 1258 height 30
click at [1483, 168] on input "Olá Andressa, tudo bem? Verifiquei e não temos nenhum documento de distrato ref…" at bounding box center [872, 175] width 1258 height 30
drag, startPoint x: 259, startPoint y: 176, endPoint x: 1394, endPoint y: 244, distance: 1137.1
click at [1394, 244] on div "Clientes Novo Cliente Situação: Todos Adimplentes Inadimplentes Situação do e-m…" at bounding box center [861, 370] width 1340 height 644
type input "O"
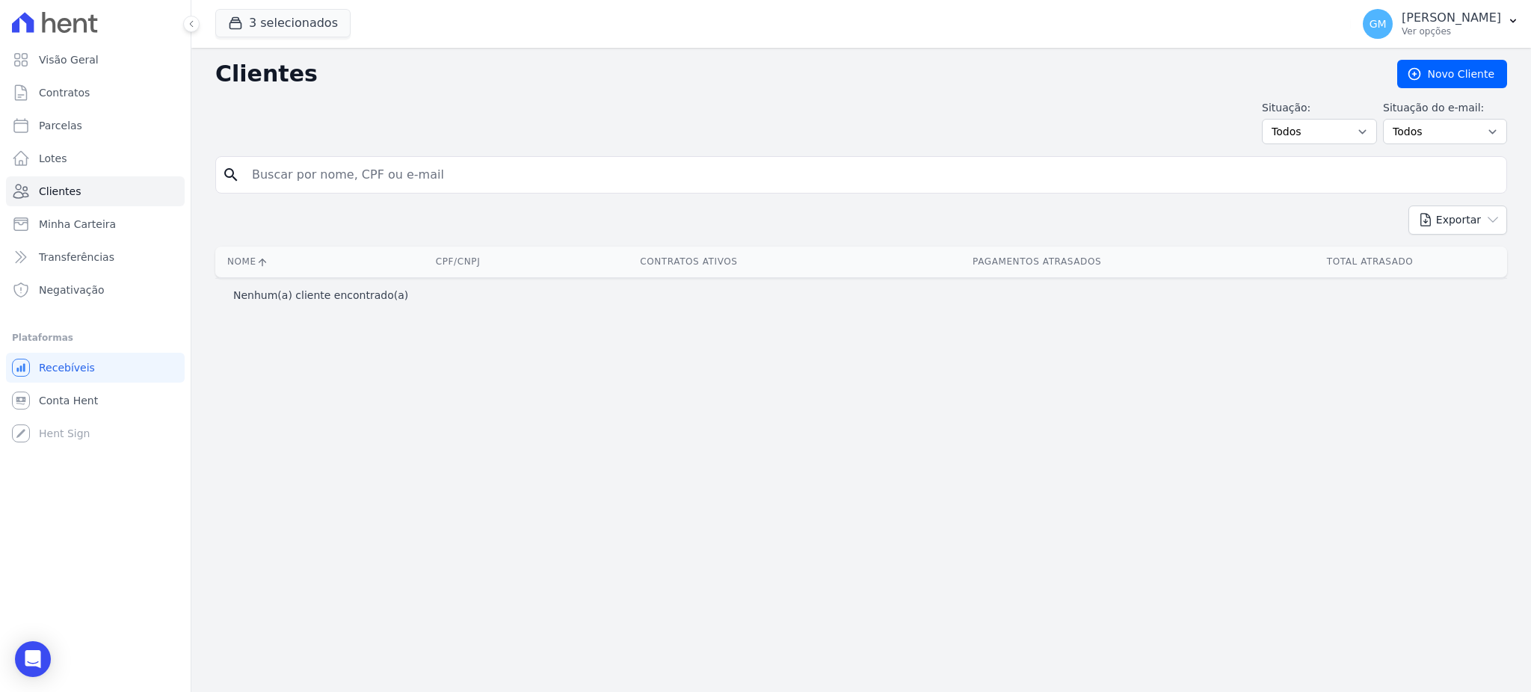
paste input "MAYCON DOS SANTOS DE SOUZA -"
type input "MAYCON DOS SANTOS DE SOUZA -"
click at [468, 183] on input "MAYCON DOS SANTOS DE SOUZA -" at bounding box center [872, 175] width 1258 height 30
type input "MAYCON DOS SANTOS DE SOUZA"
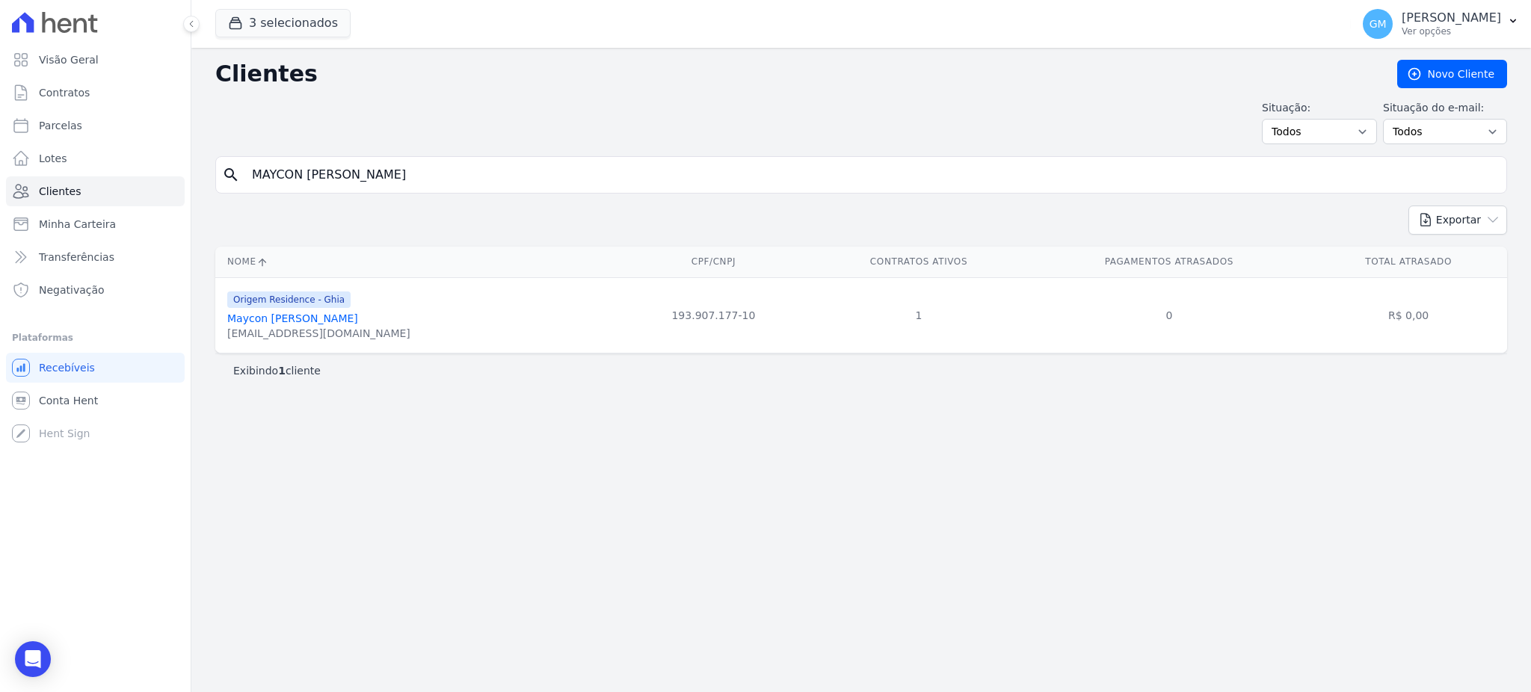
click at [280, 318] on link "Maycon Dos Santos De Souza" at bounding box center [292, 319] width 131 height 12
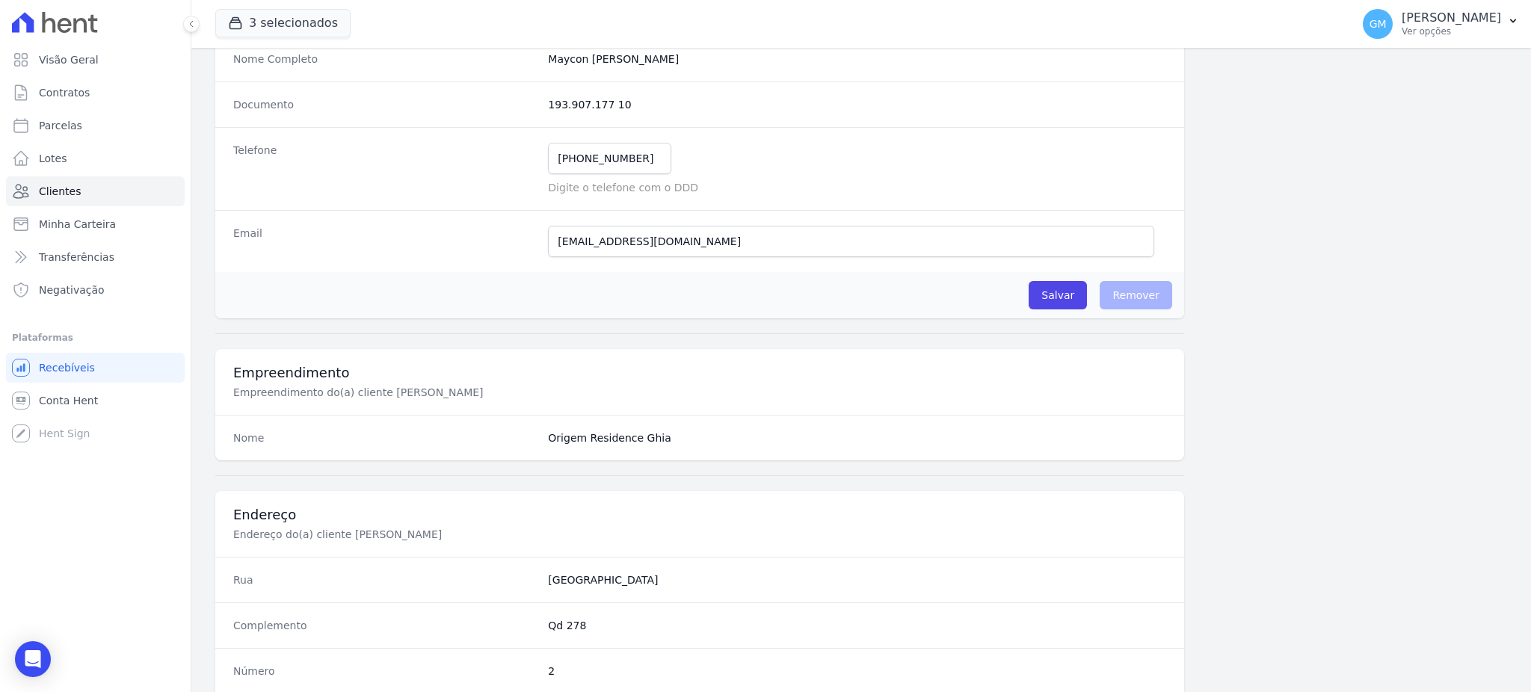
scroll to position [707, 0]
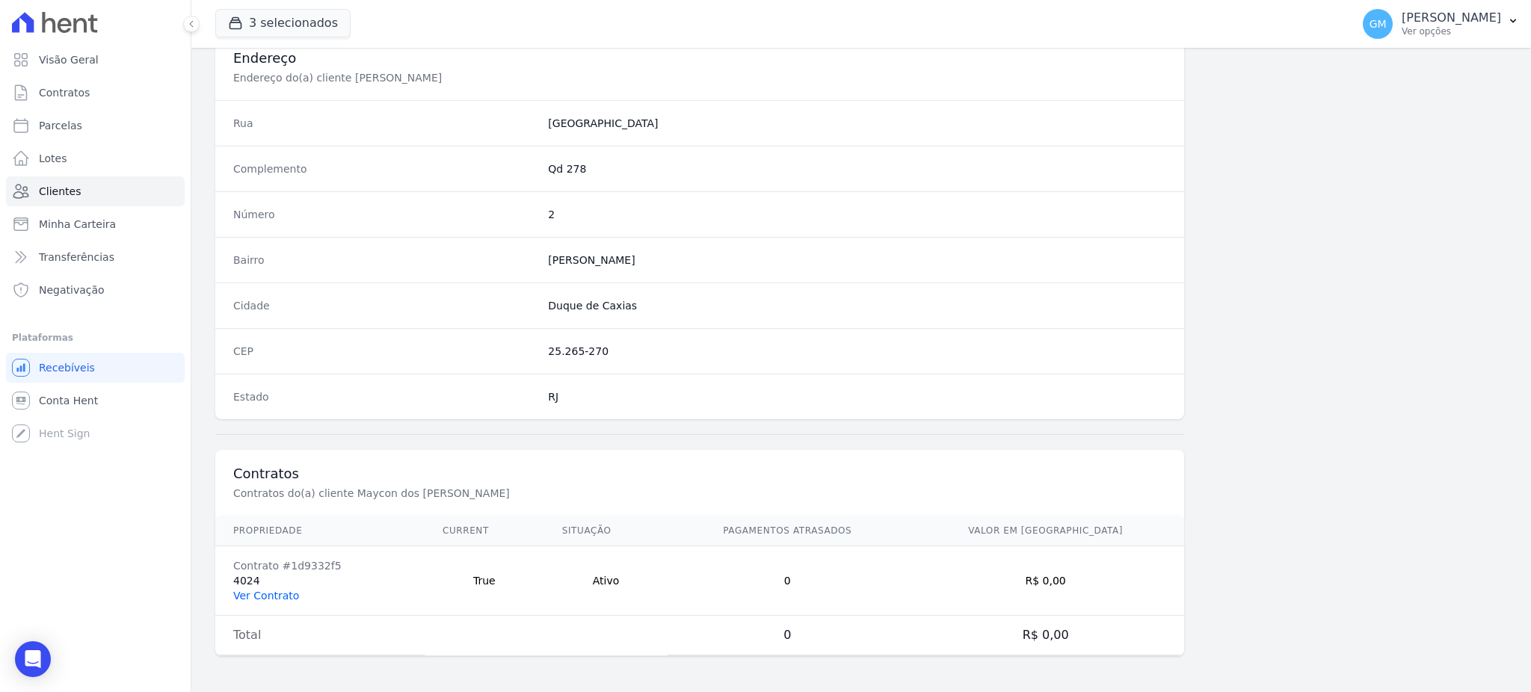
click at [277, 596] on link "Ver Contrato" at bounding box center [266, 596] width 66 height 12
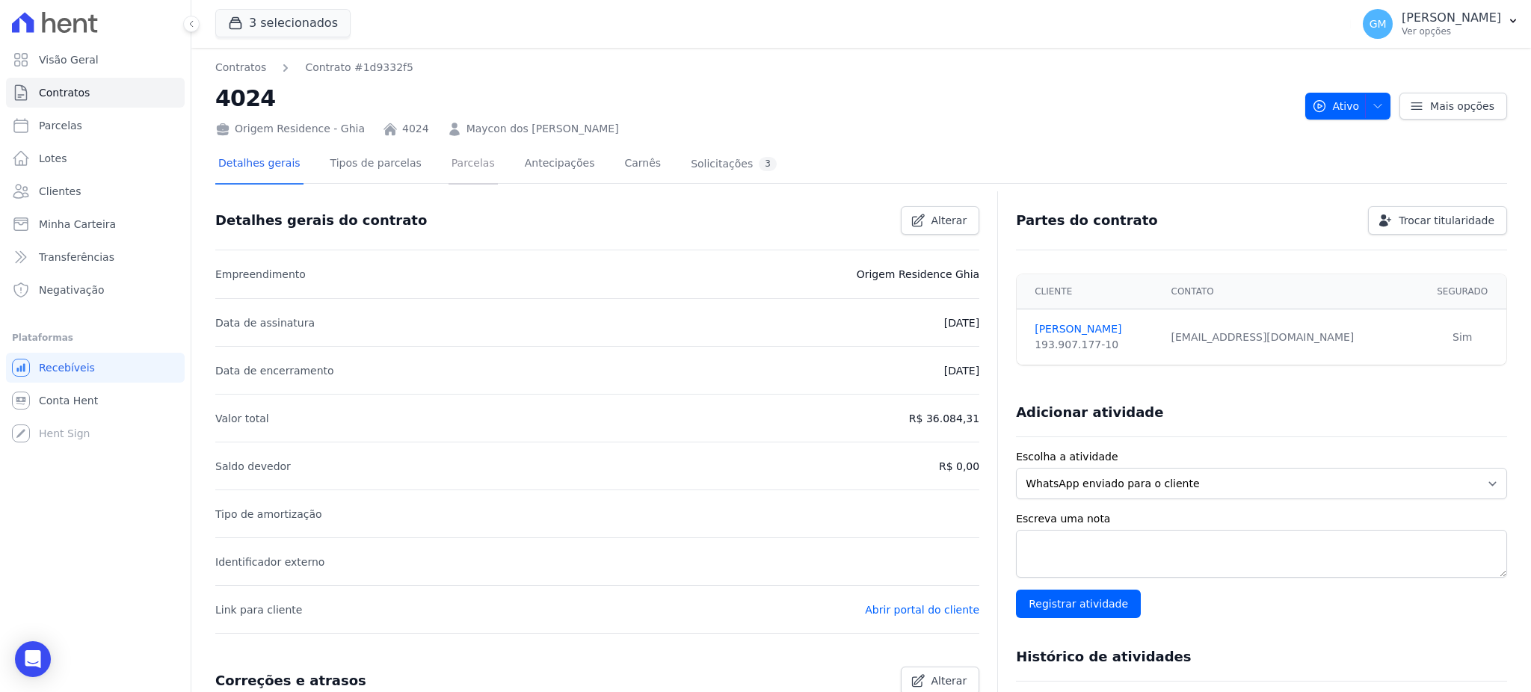
click at [462, 162] on link "Parcelas" at bounding box center [473, 165] width 49 height 40
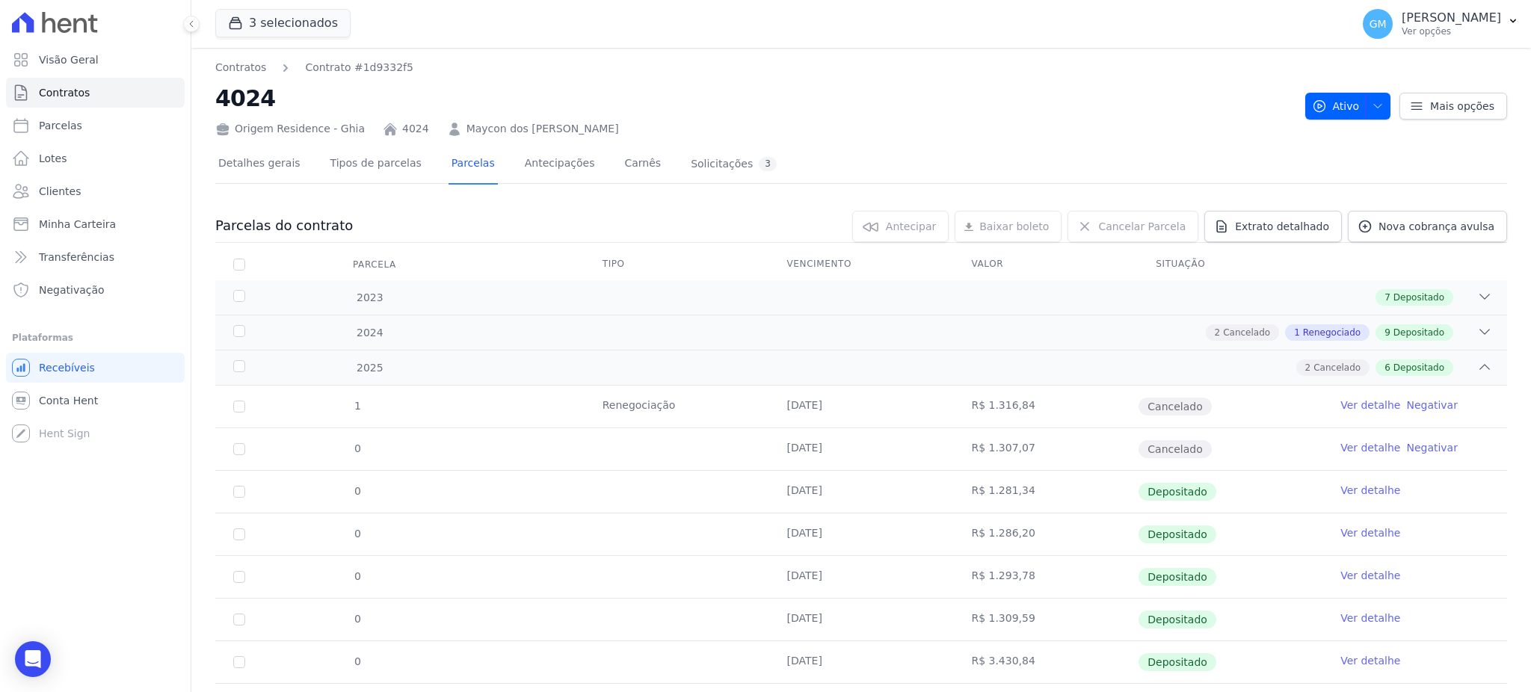
scroll to position [78, 0]
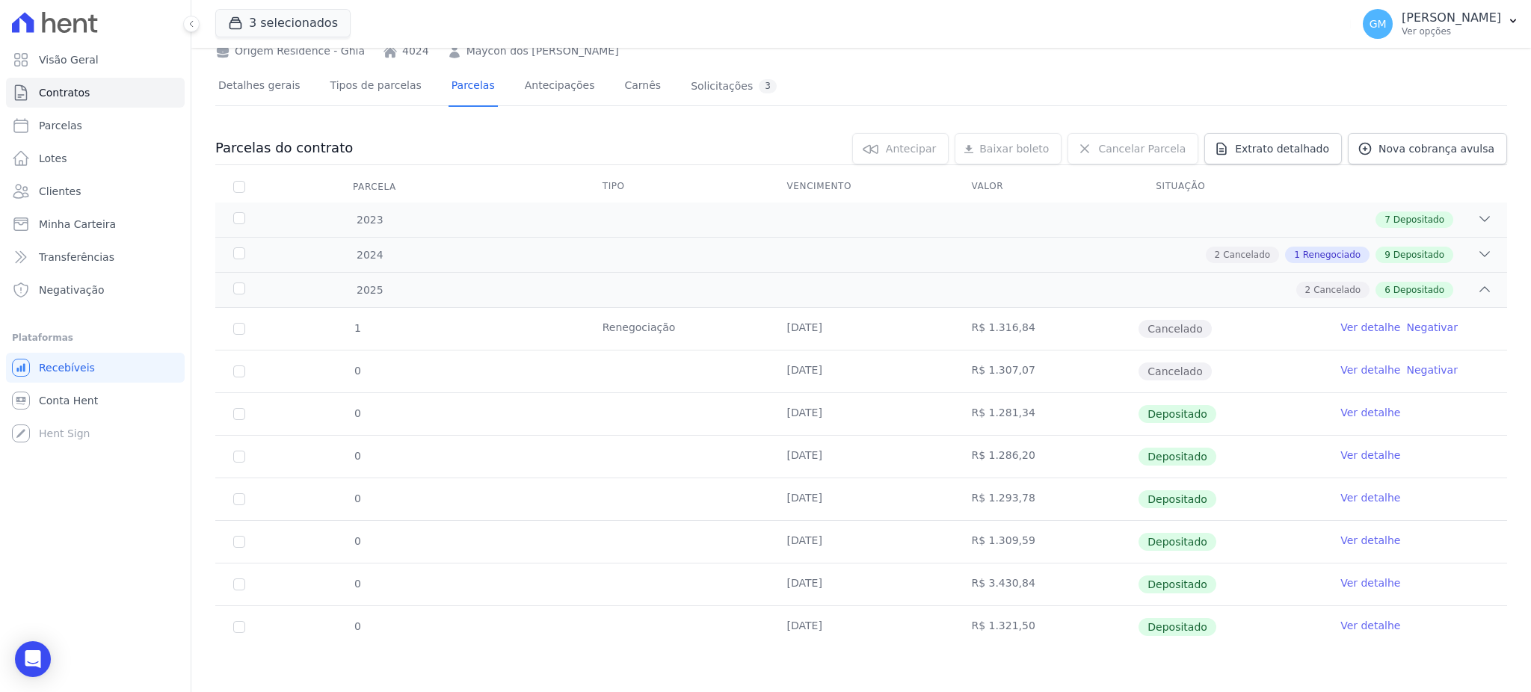
click at [1341, 621] on link "Ver detalhe" at bounding box center [1371, 625] width 60 height 15
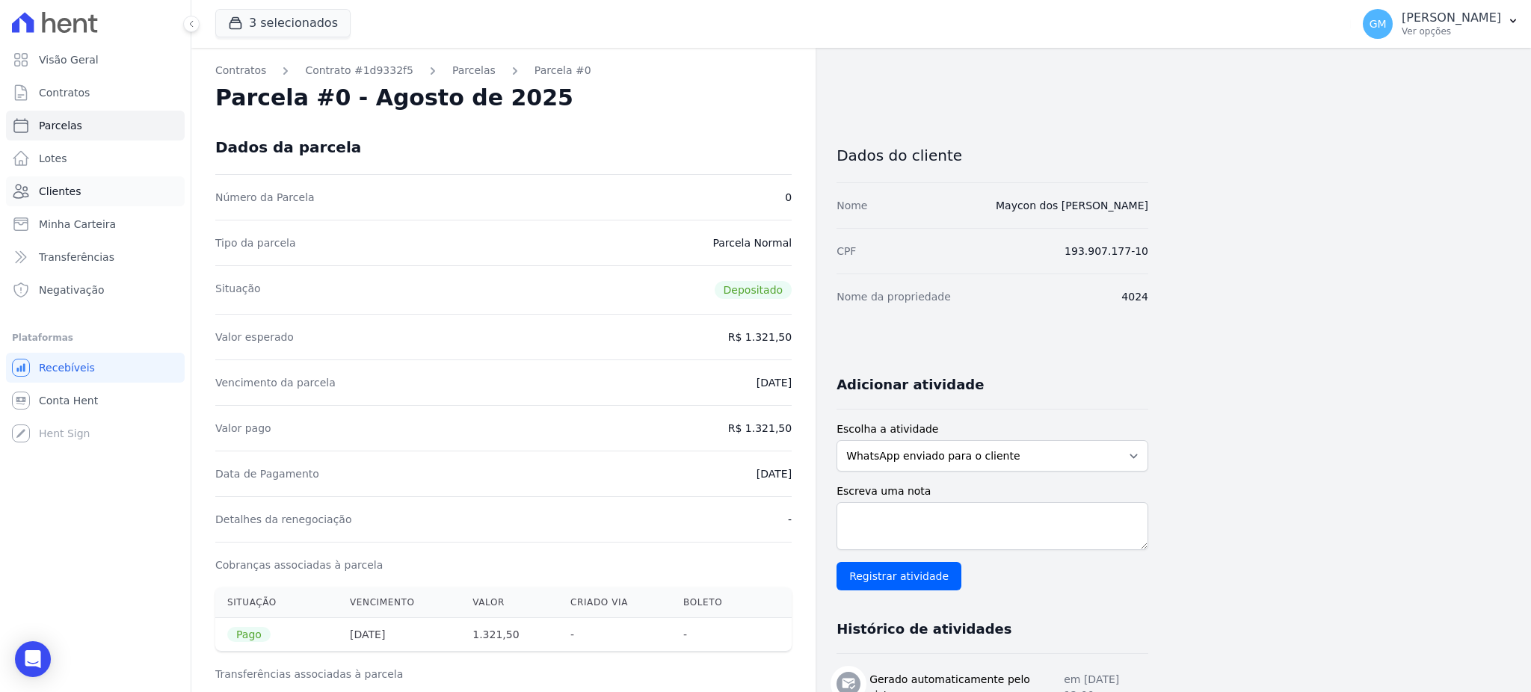
click at [61, 200] on link "Clientes" at bounding box center [95, 191] width 179 height 30
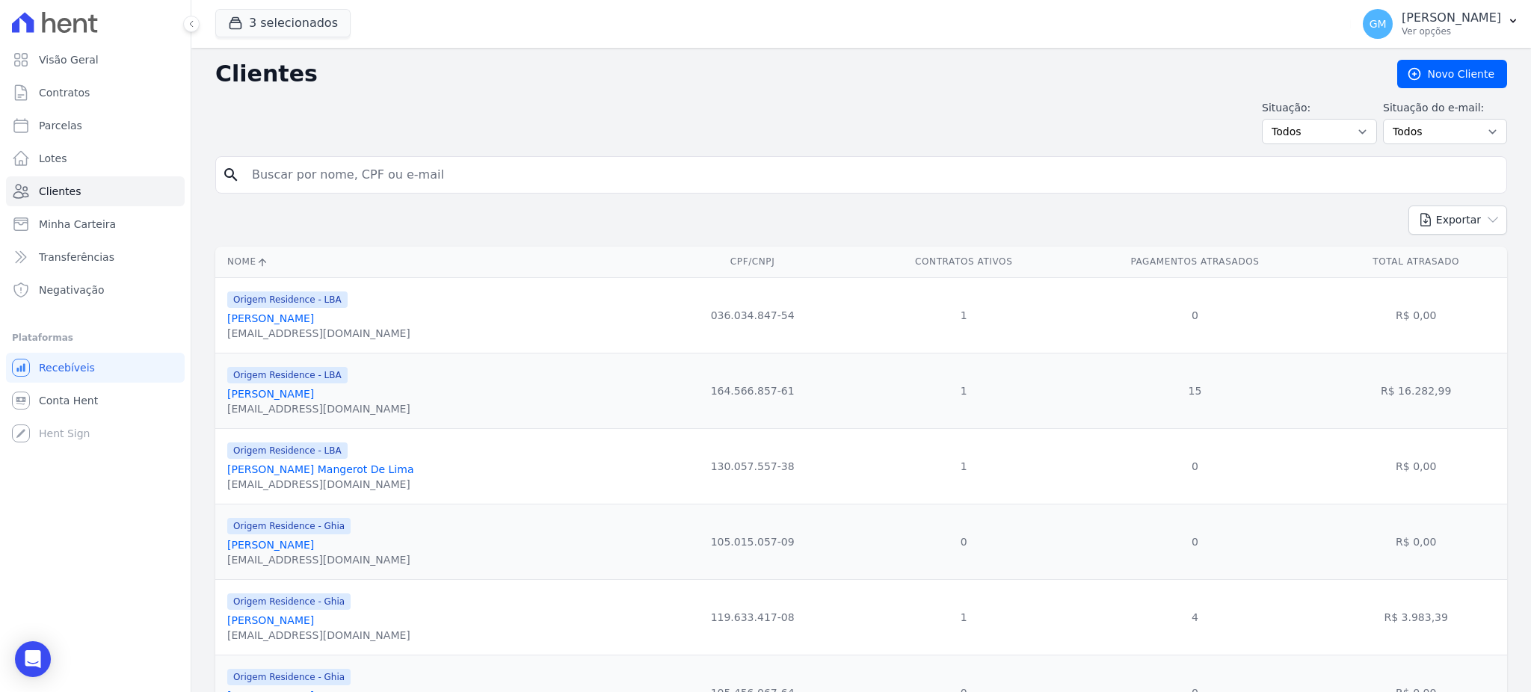
click at [287, 179] on input "search" at bounding box center [872, 175] width 1258 height 30
paste input "GUILHERME MORAES BELO DE NORONHA"
type input "GUILHERME MORAES BELO DE NORONHA"
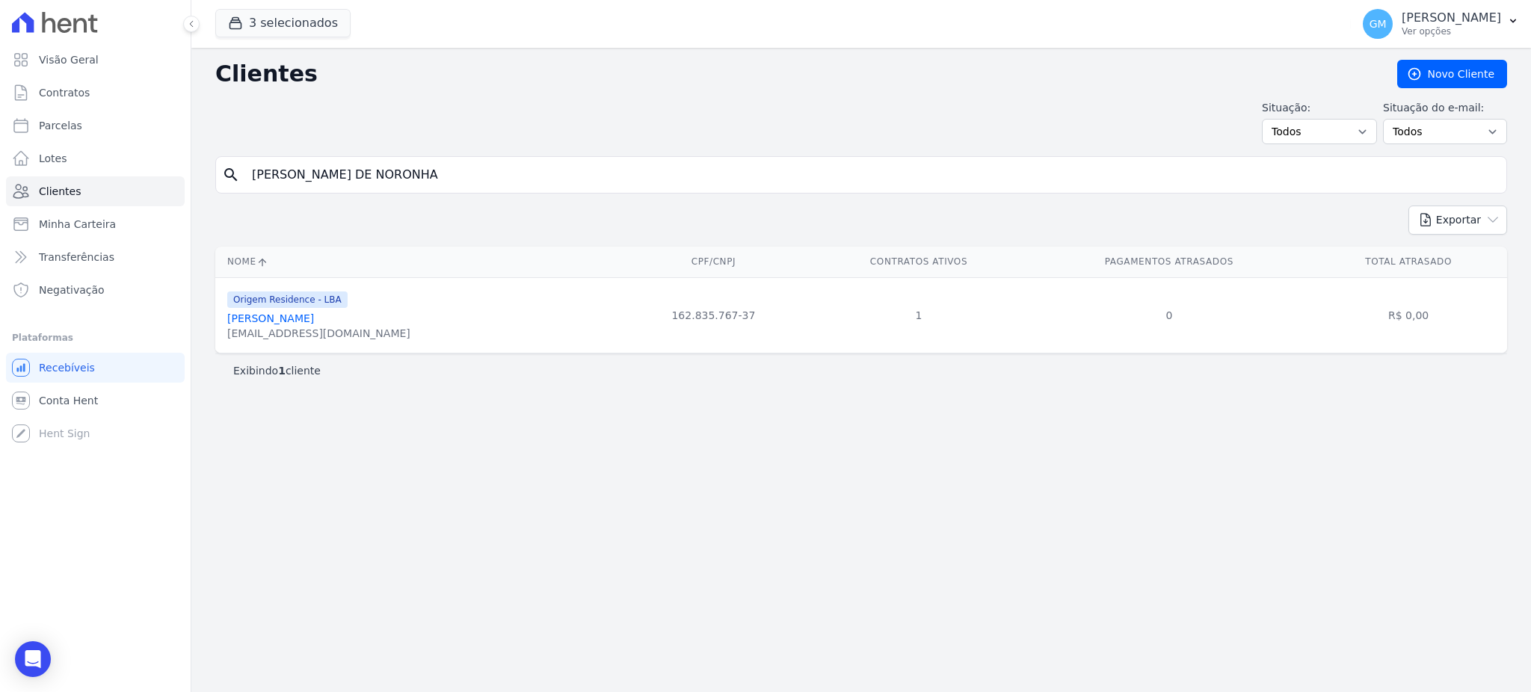
click at [314, 317] on link "Guilherme Moraes Belo De Noronha" at bounding box center [270, 319] width 87 height 12
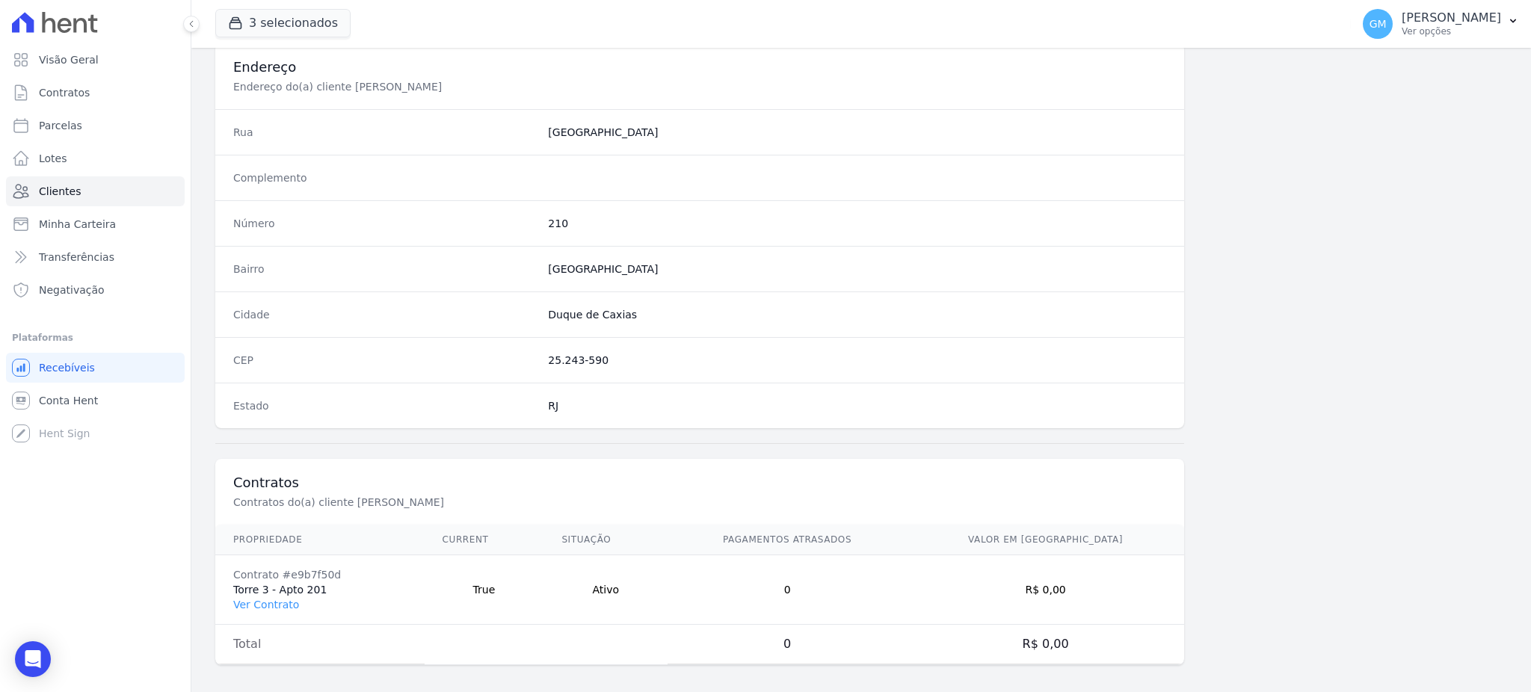
scroll to position [707, 0]
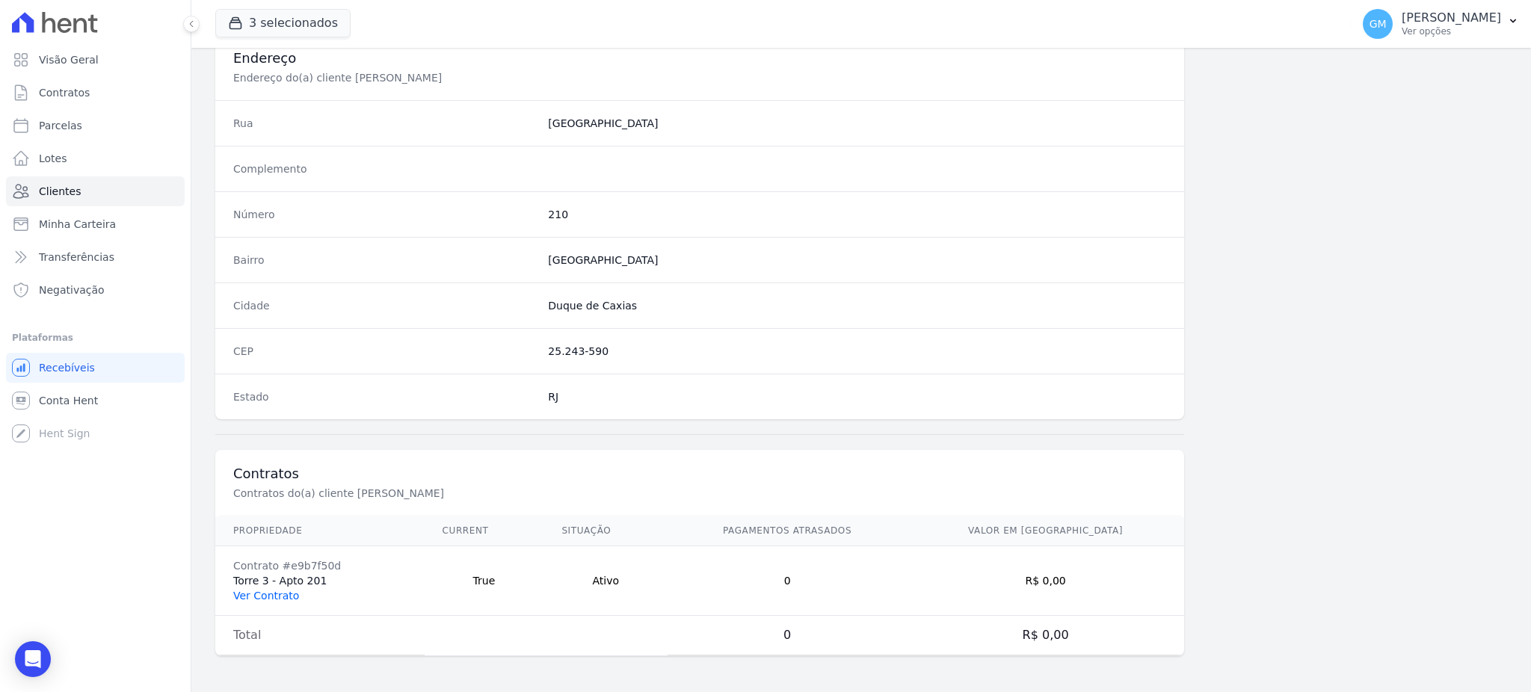
click at [263, 597] on link "Ver Contrato" at bounding box center [266, 596] width 66 height 12
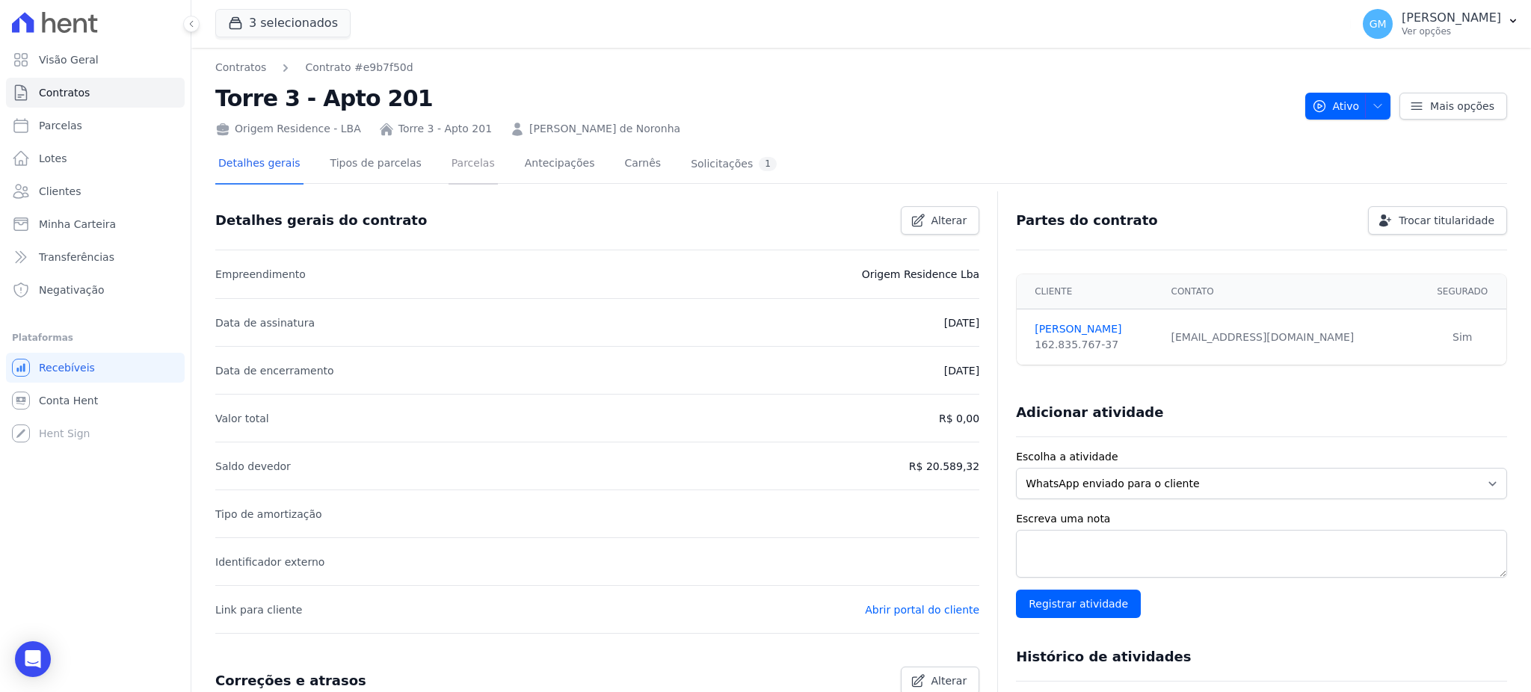
click at [469, 155] on link "Parcelas" at bounding box center [473, 165] width 49 height 40
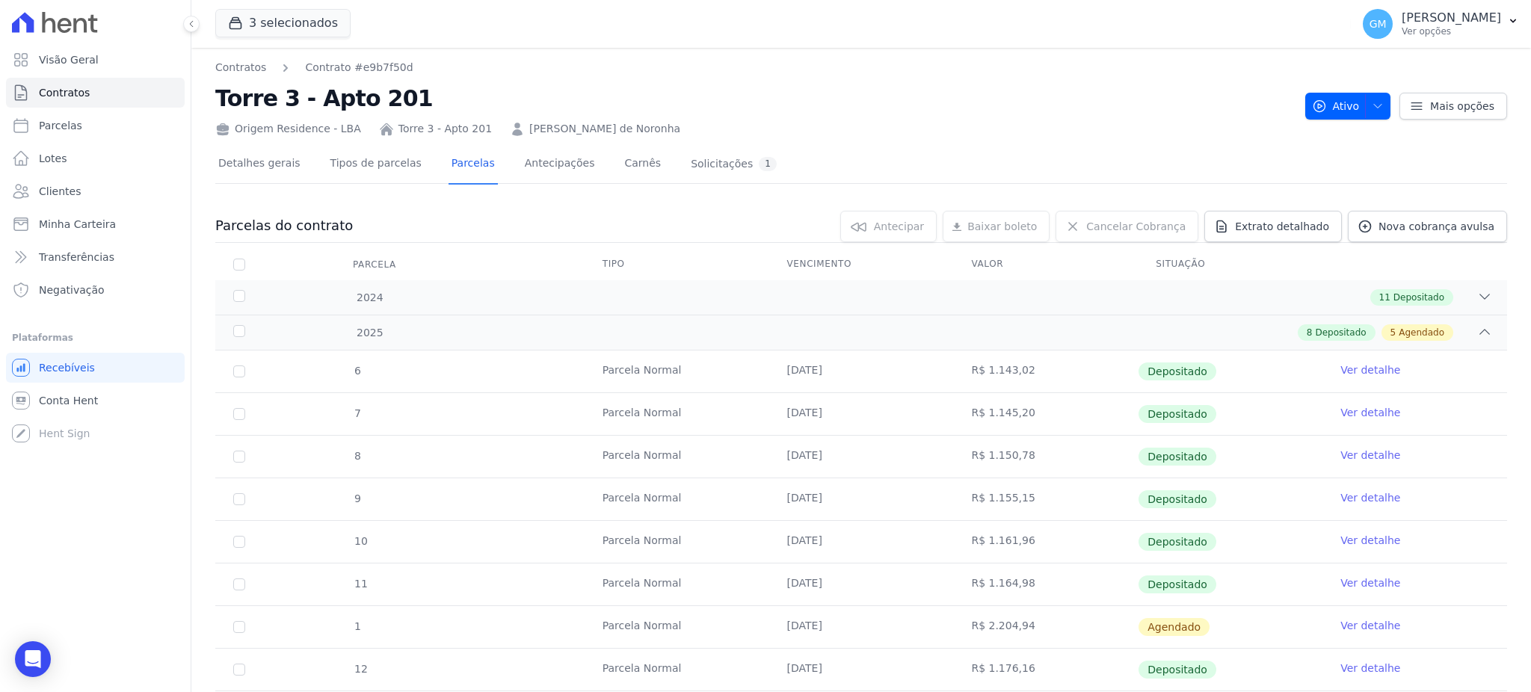
scroll to position [199, 0]
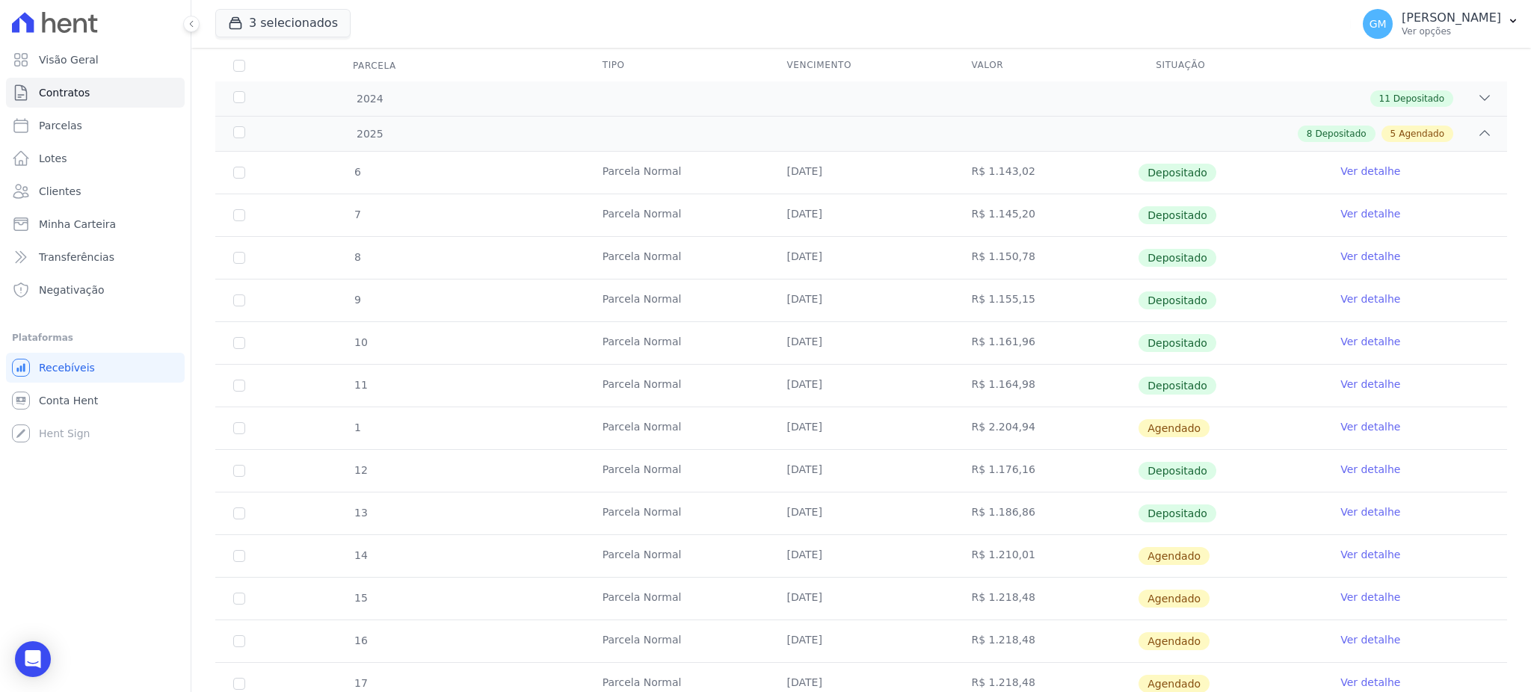
click at [1358, 510] on link "Ver detalhe" at bounding box center [1371, 512] width 60 height 15
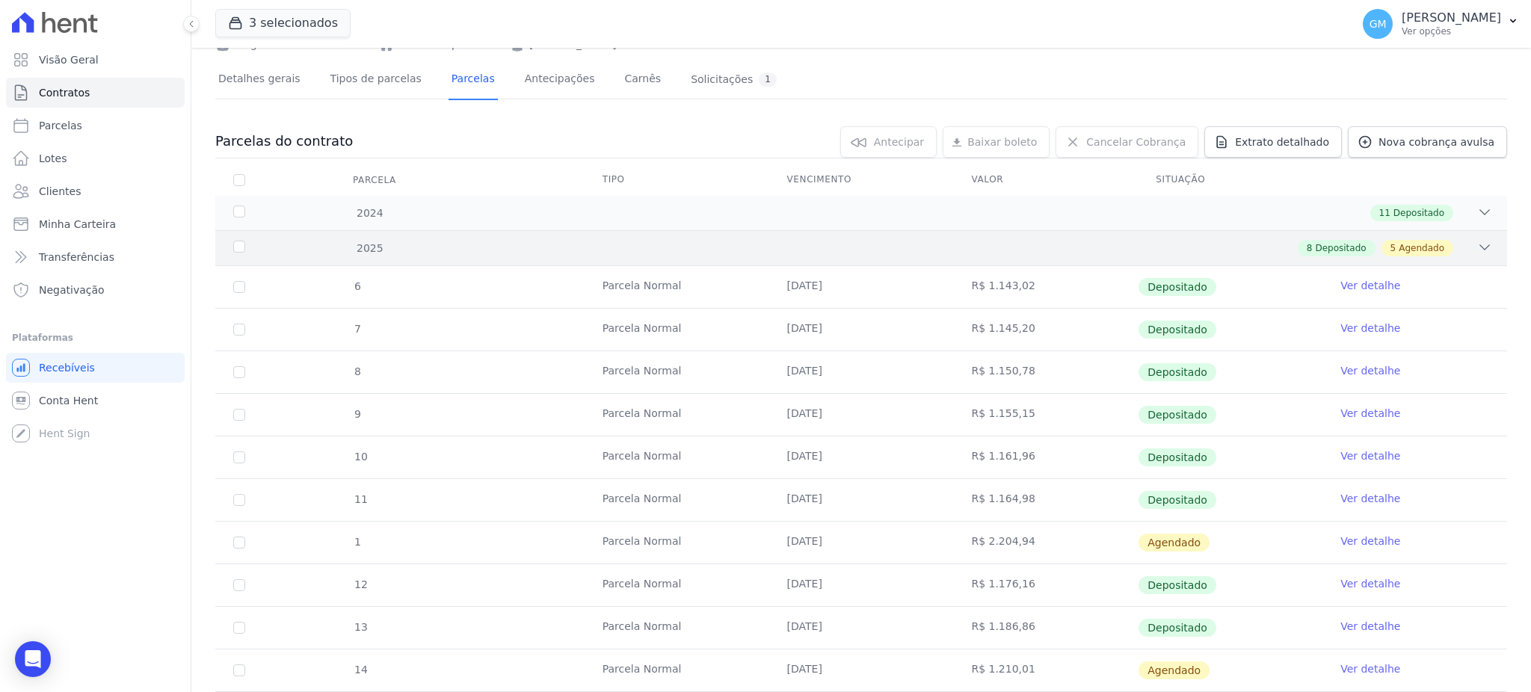
scroll to position [291, 0]
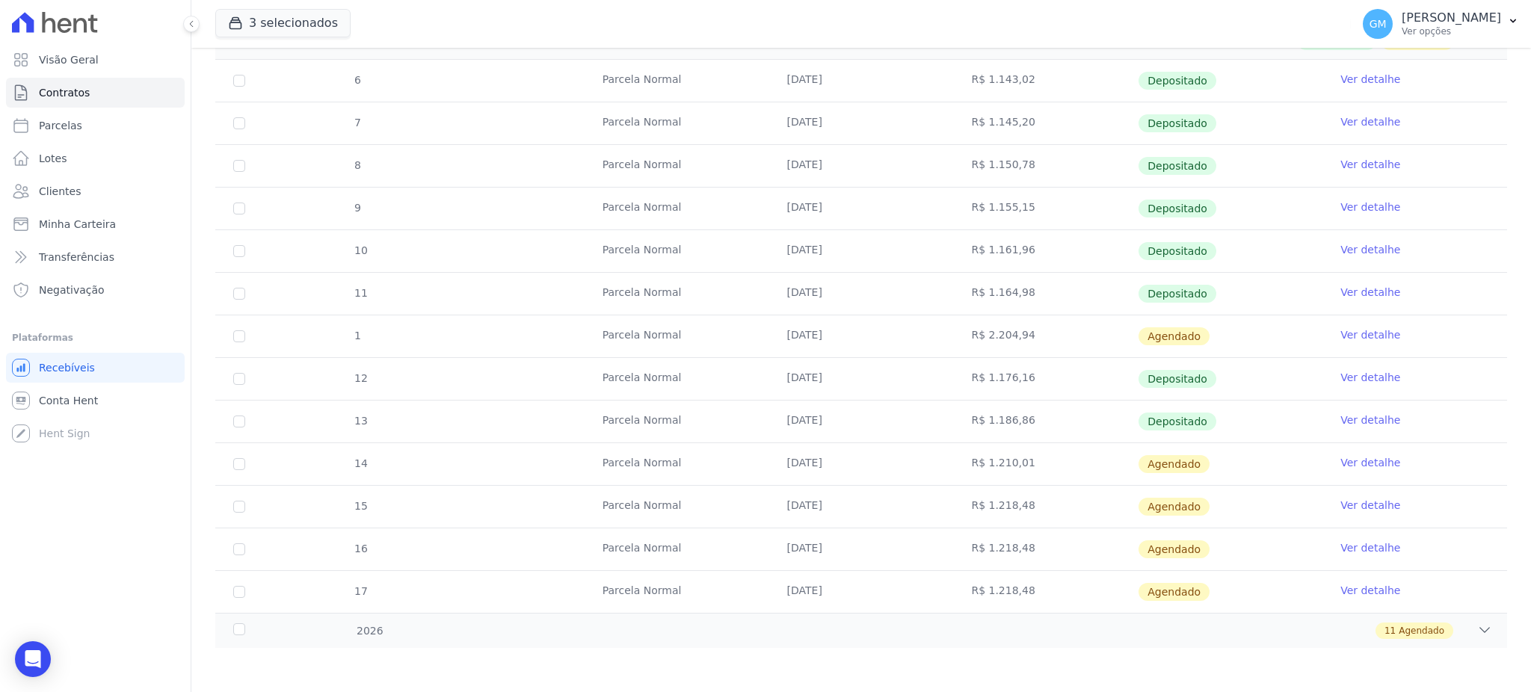
click at [1347, 458] on link "Ver detalhe" at bounding box center [1371, 462] width 60 height 15
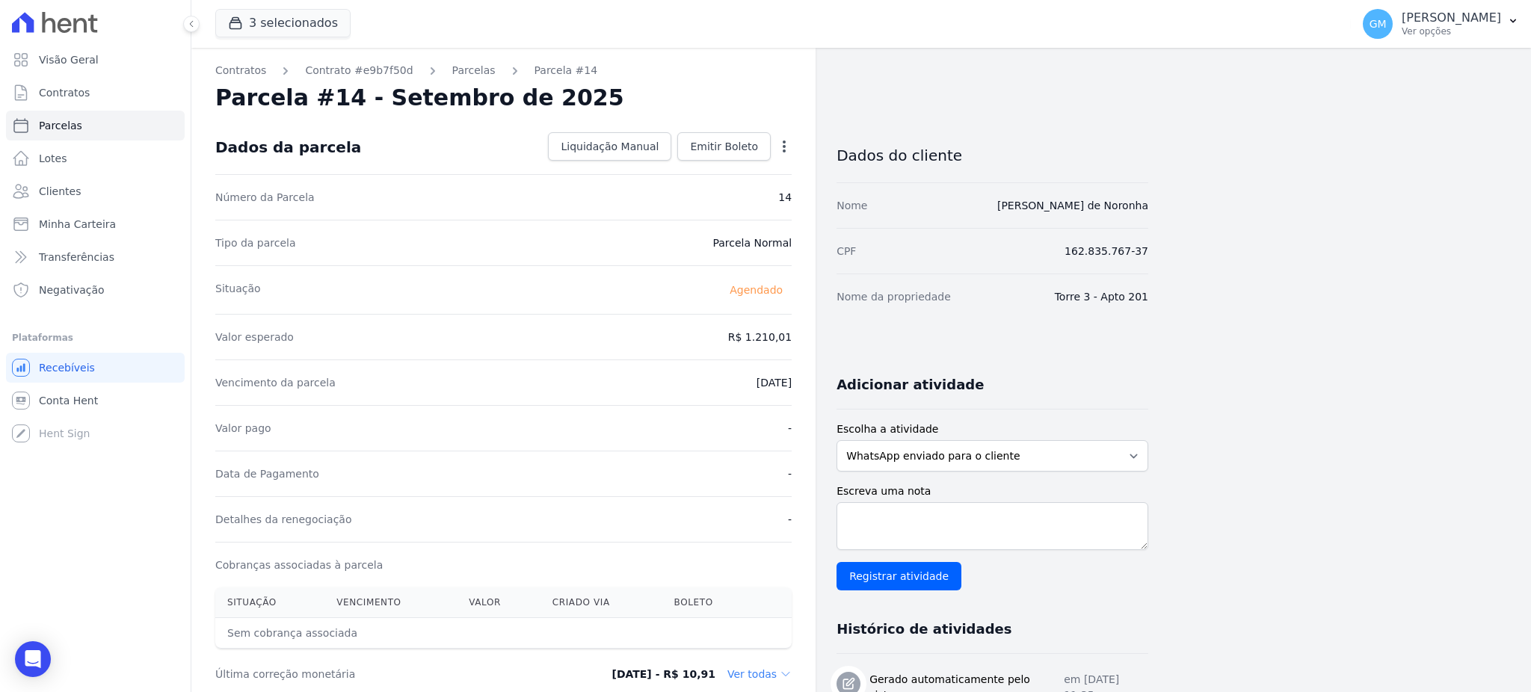
click at [777, 141] on icon "button" at bounding box center [784, 146] width 15 height 15
click at [695, 167] on link "Alterar" at bounding box center [720, 166] width 132 height 27
drag, startPoint x: 710, startPoint y: 339, endPoint x: 806, endPoint y: 340, distance: 96.5
click at [806, 340] on div "Contratos Contrato #e9b7f50d Parcelas Parcela #14 Parcela #14 - Setembro de 202…" at bounding box center [503, 528] width 624 height 960
paste input ".19516"
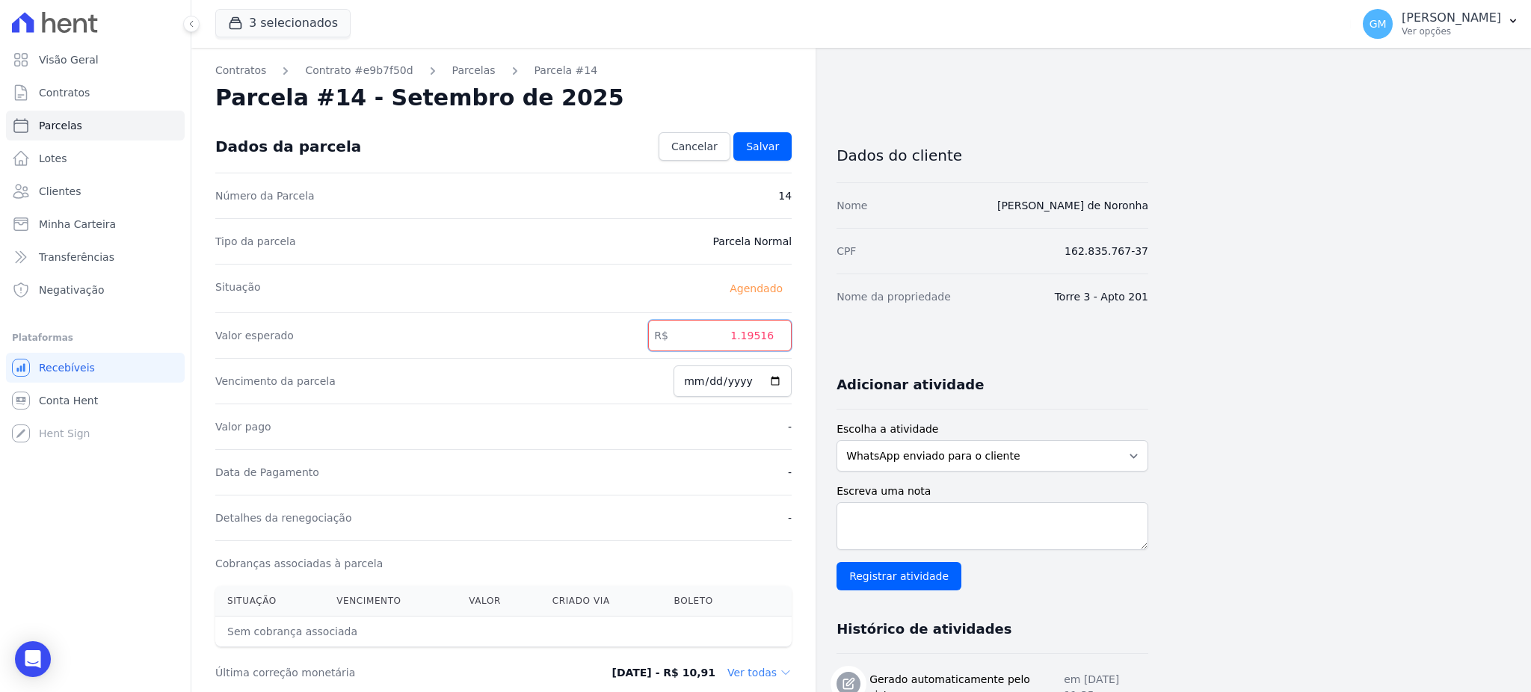
click at [748, 335] on input "1.19516" at bounding box center [720, 335] width 144 height 31
click at [763, 336] on input "119516" at bounding box center [720, 335] width 144 height 31
type input "1195.16"
click at [767, 152] on span "Salvar" at bounding box center [762, 146] width 33 height 15
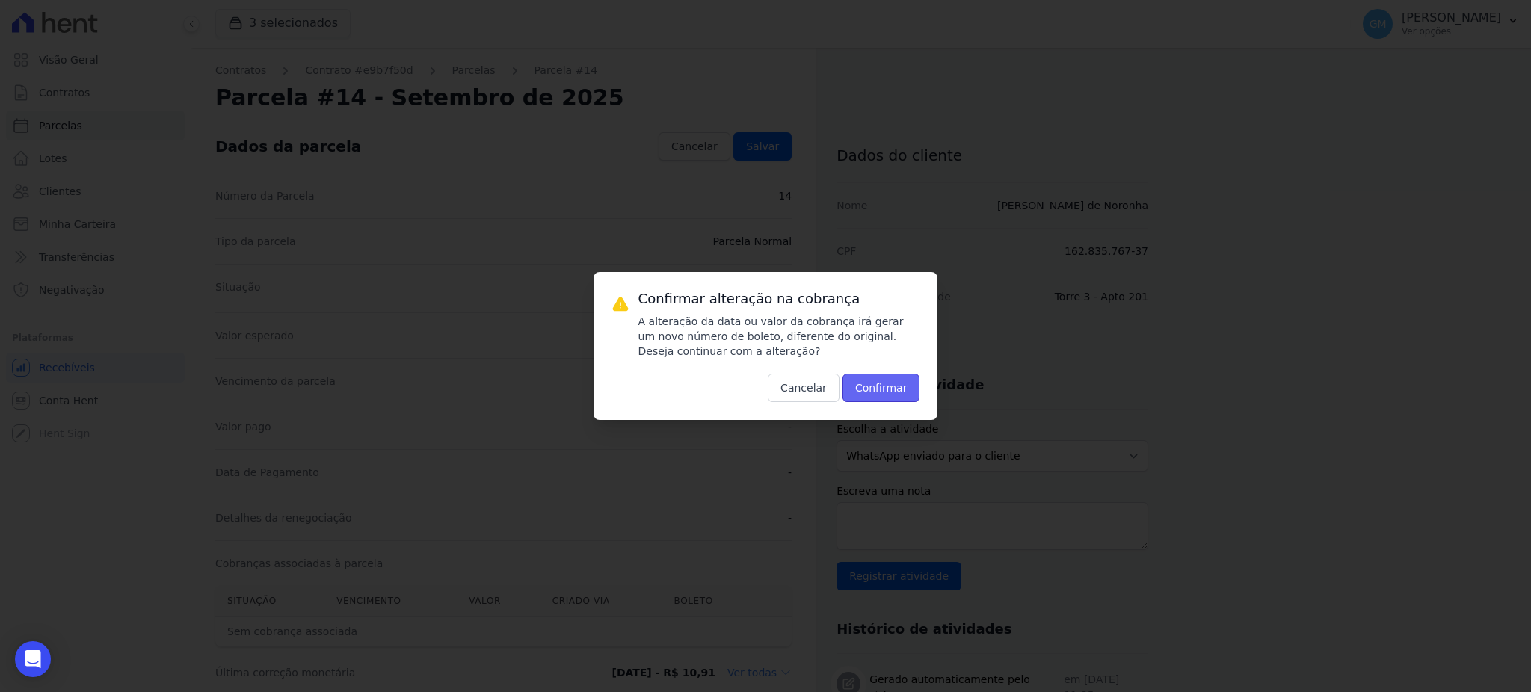
click at [879, 390] on button "Confirmar" at bounding box center [882, 388] width 78 height 28
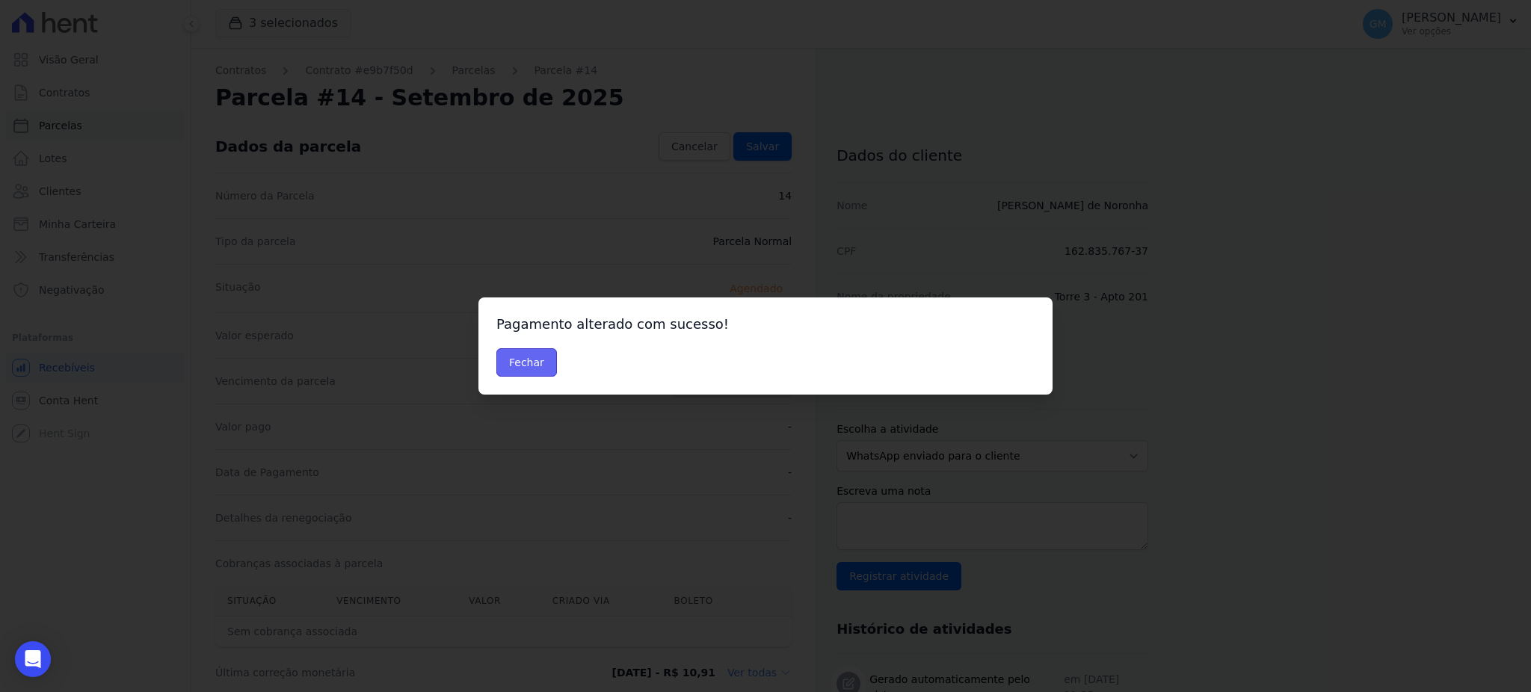
click at [530, 363] on button "Fechar" at bounding box center [526, 362] width 61 height 28
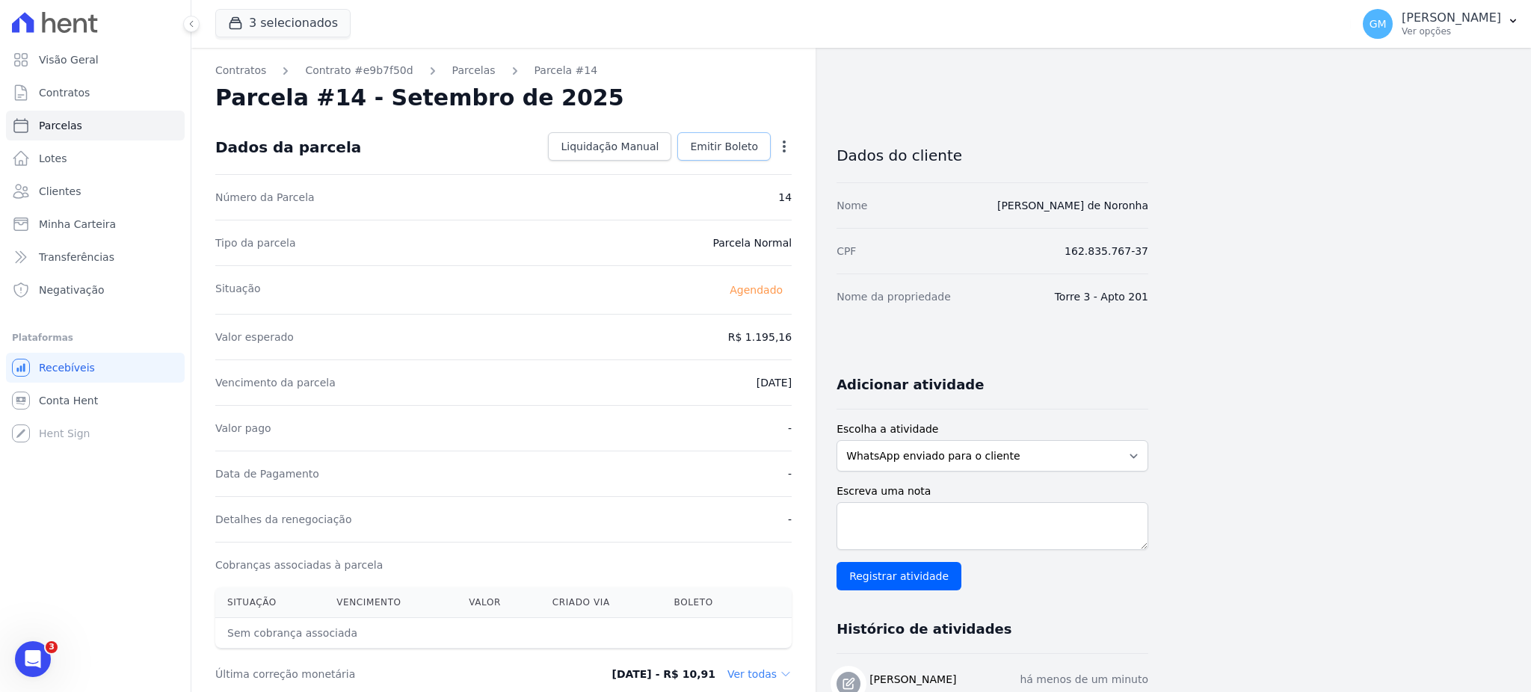
click at [740, 141] on span "Emitir Boleto" at bounding box center [724, 146] width 68 height 15
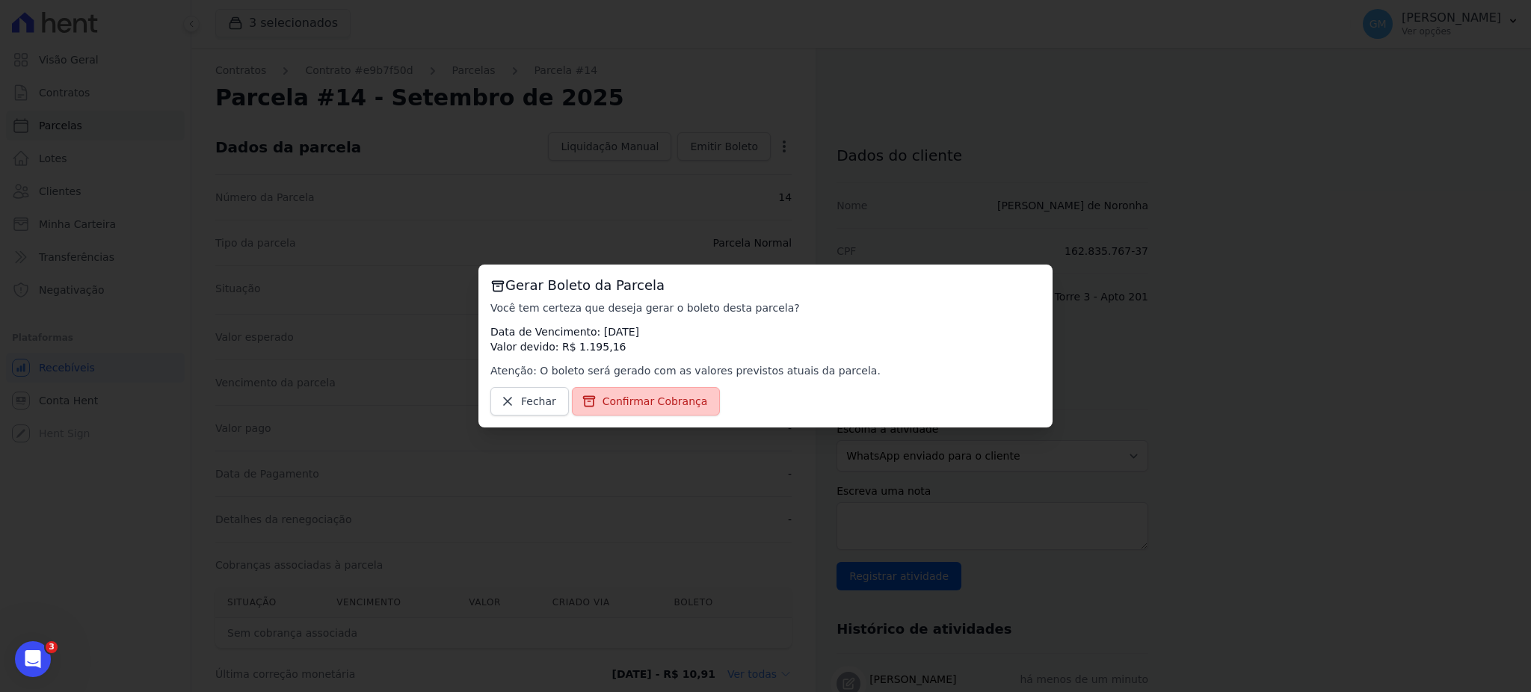
click at [606, 396] on span "Confirmar Cobrança" at bounding box center [655, 401] width 105 height 15
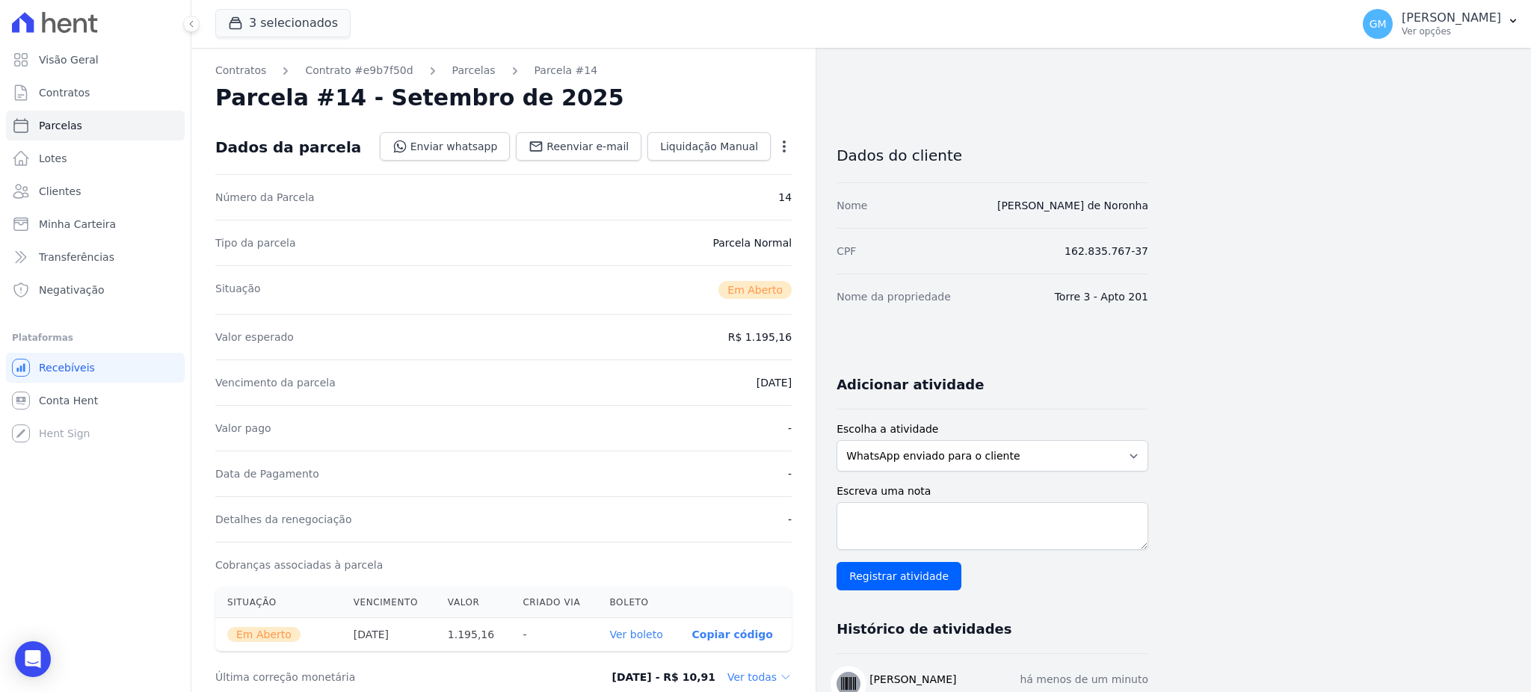
click at [643, 644] on th "Ver boleto" at bounding box center [638, 635] width 82 height 34
click at [642, 631] on link "Ver boleto" at bounding box center [635, 635] width 53 height 12
